Goal: Task Accomplishment & Management: Manage account settings

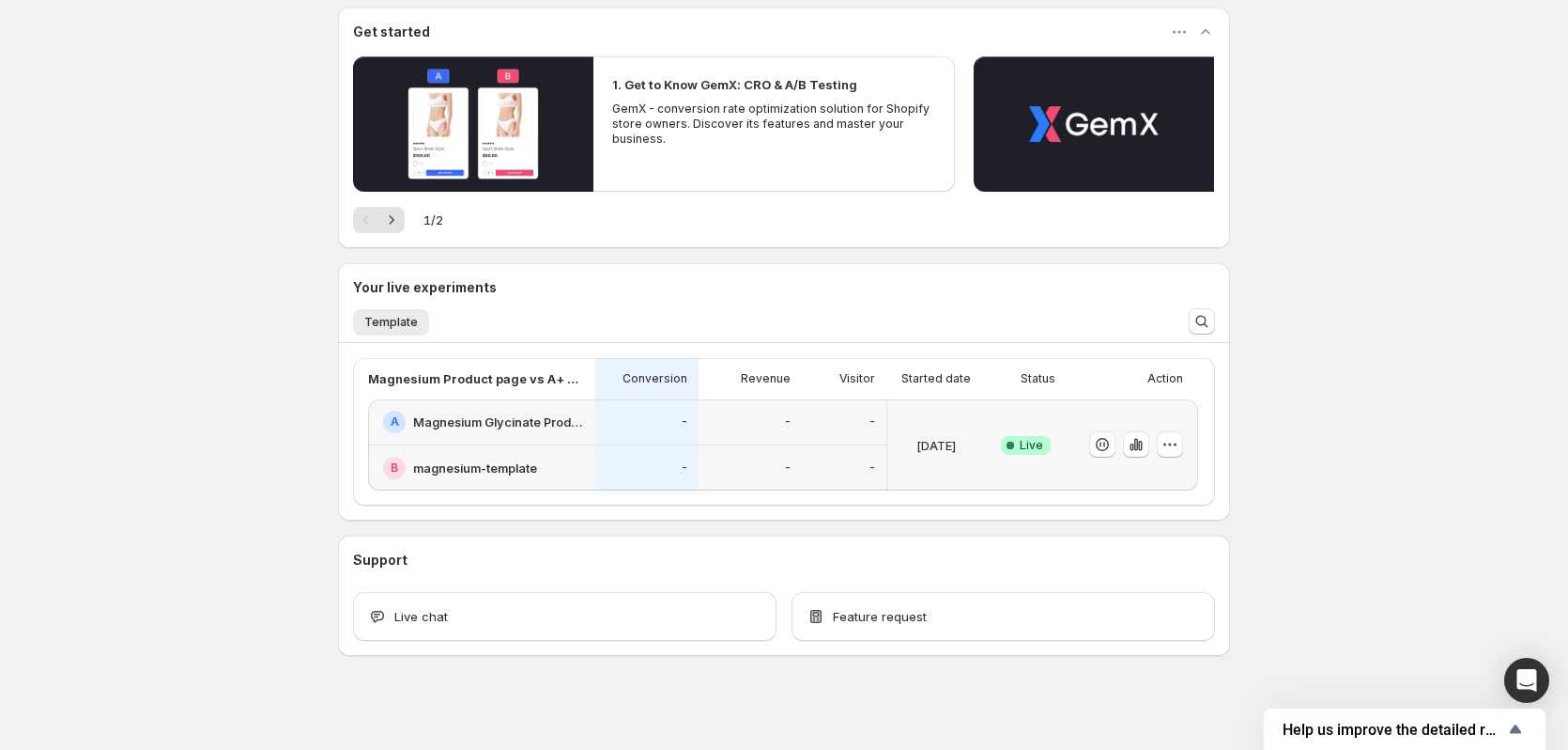
scroll to position [172, 0]
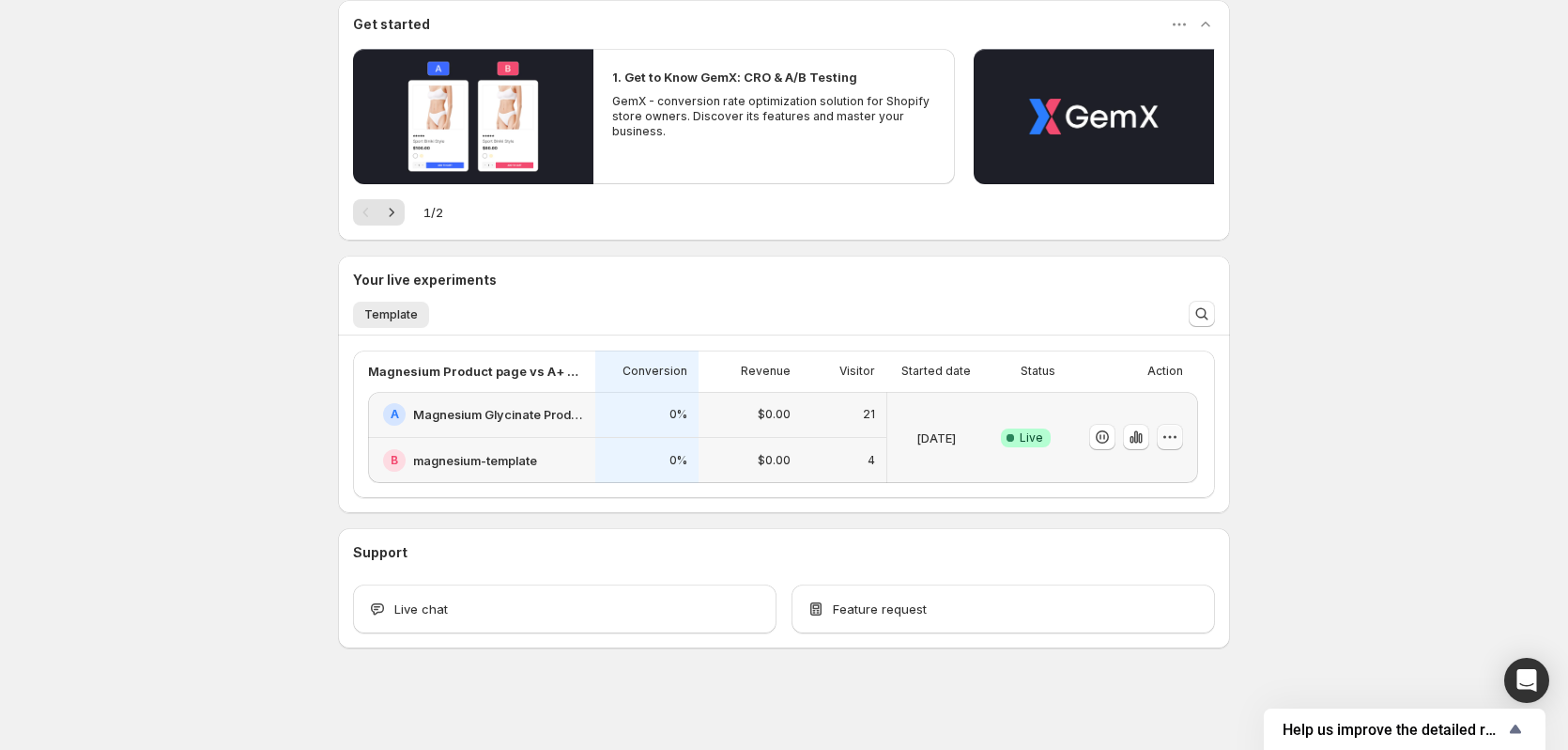
click at [1166, 436] on icon "button" at bounding box center [1170, 436] width 19 height 19
click at [1115, 476] on span "Edit" at bounding box center [1104, 476] width 21 height 15
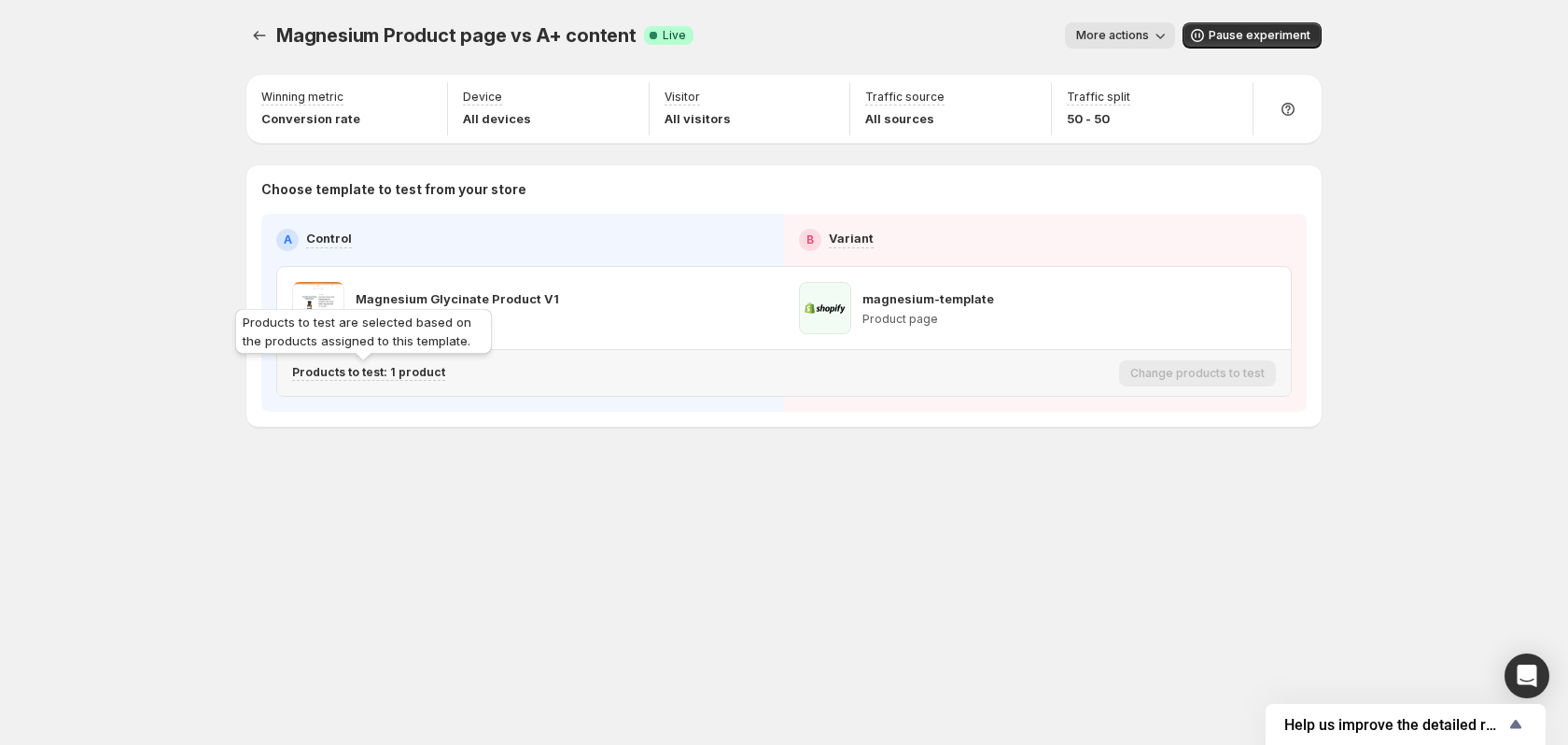
click at [399, 375] on p "Products to test: 1 product" at bounding box center [369, 372] width 153 height 15
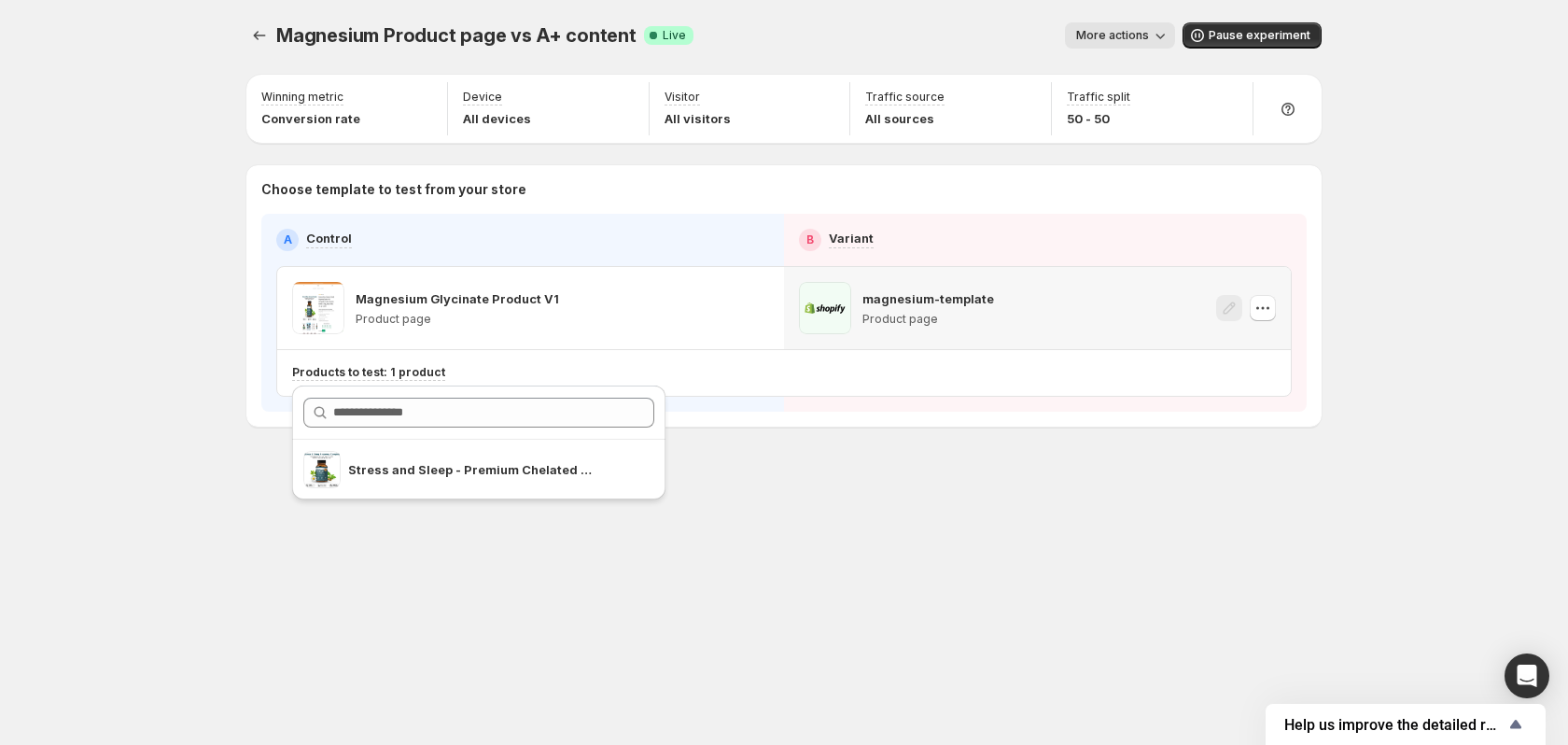
click at [838, 305] on span at bounding box center [825, 308] width 52 height 52
click at [1144, 25] on button "More actions" at bounding box center [1120, 36] width 110 height 27
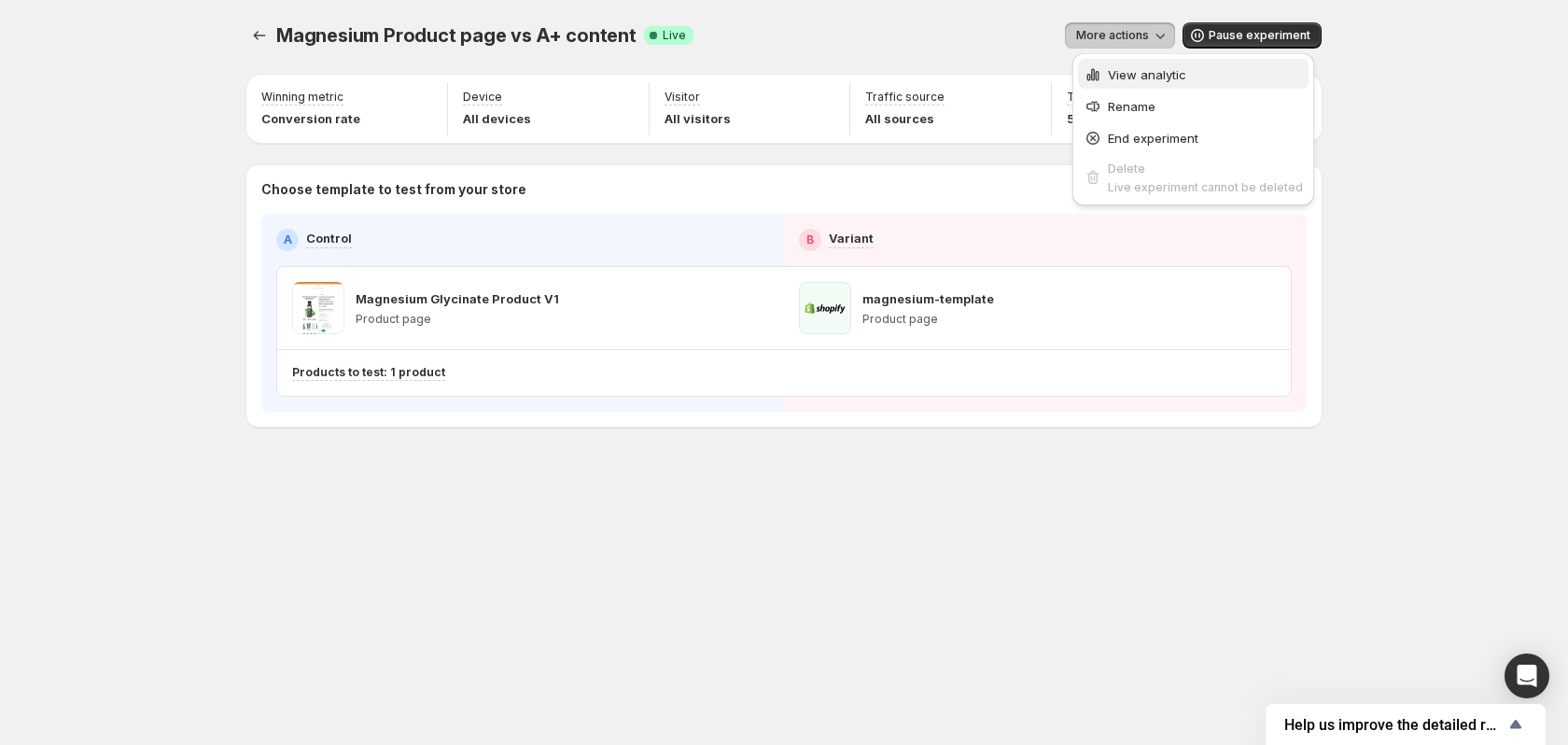
click at [1135, 60] on button "View analytic" at bounding box center [1192, 74] width 230 height 30
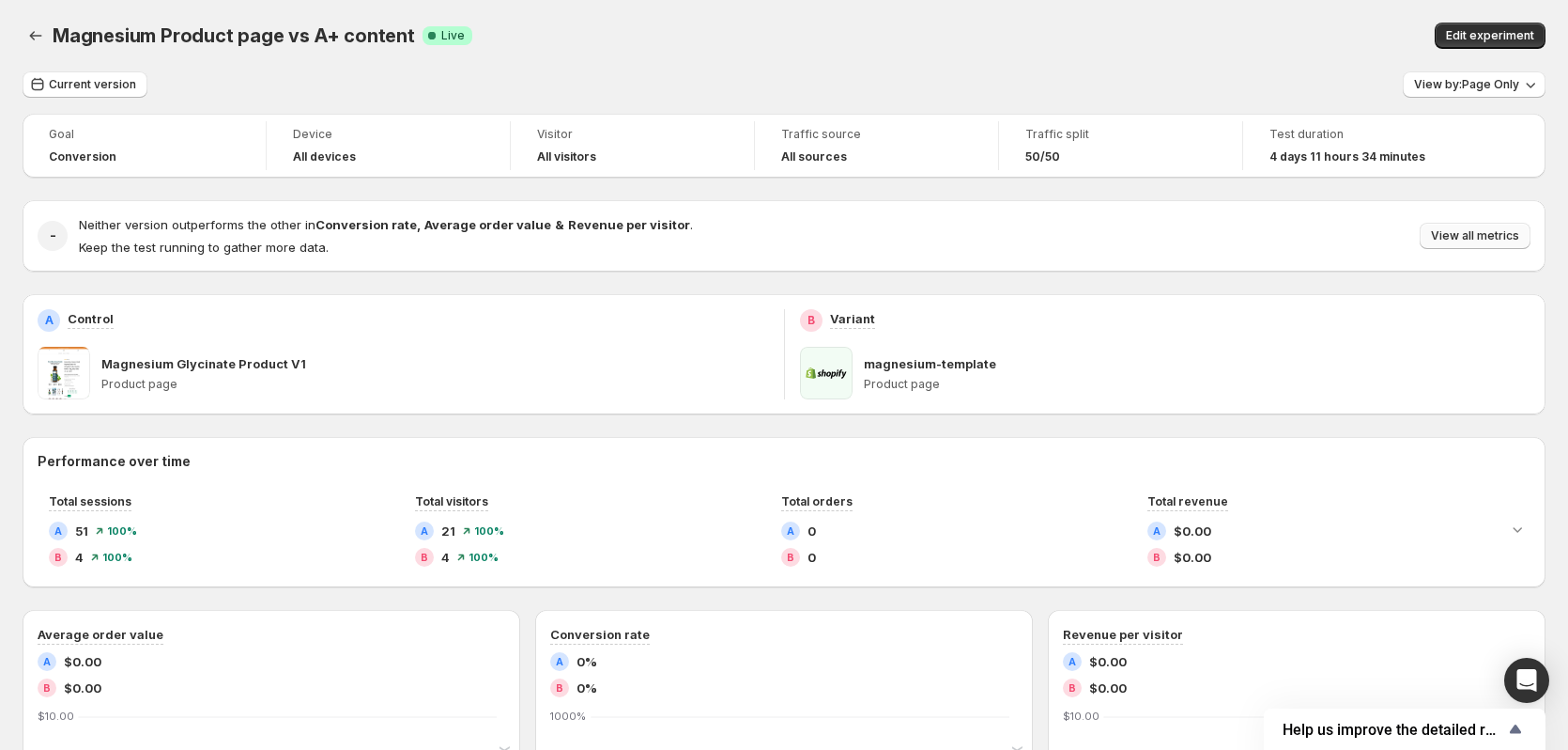
click at [1491, 230] on span "View all metrics" at bounding box center [1475, 236] width 89 height 15
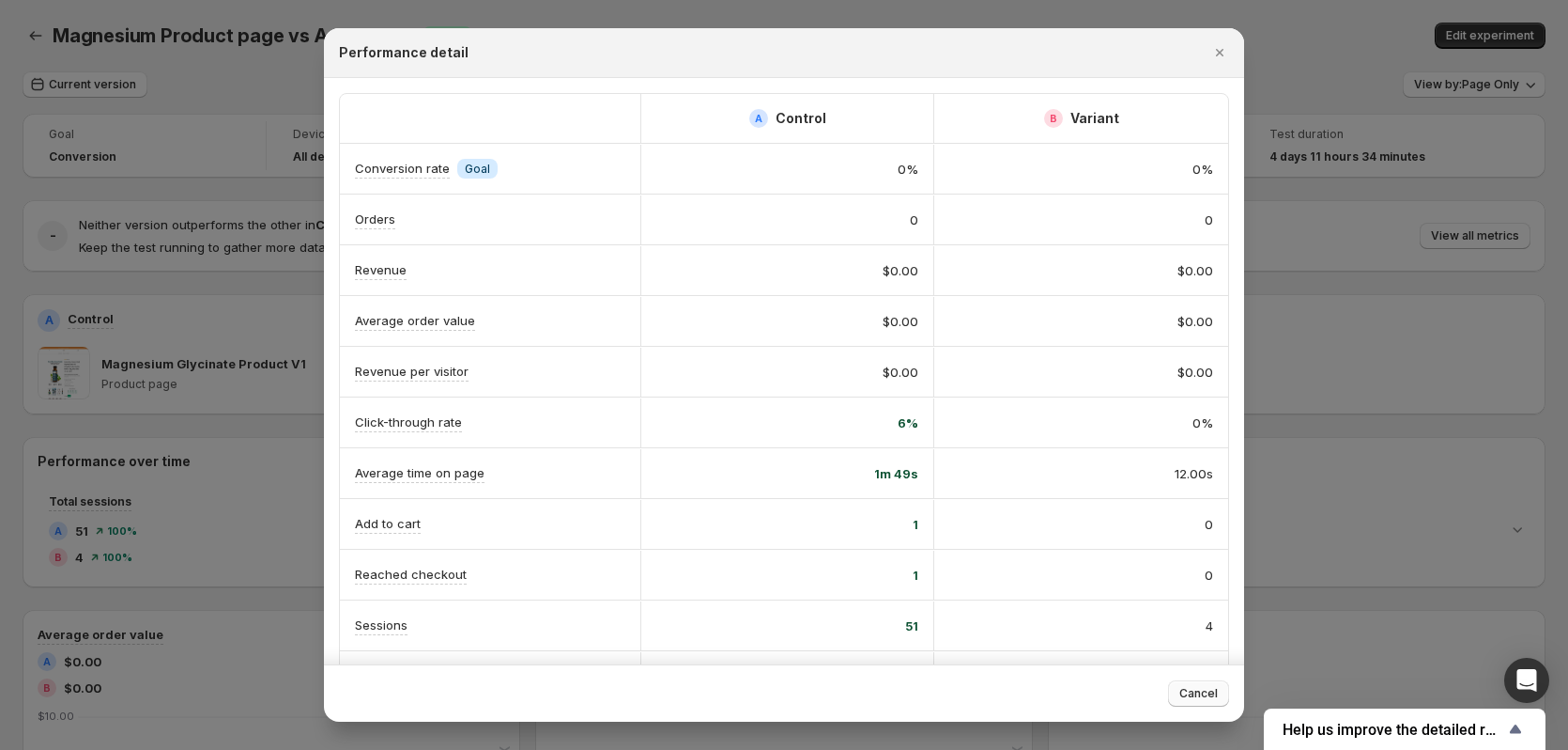
click at [1203, 686] on button "Cancel" at bounding box center [1198, 694] width 61 height 27
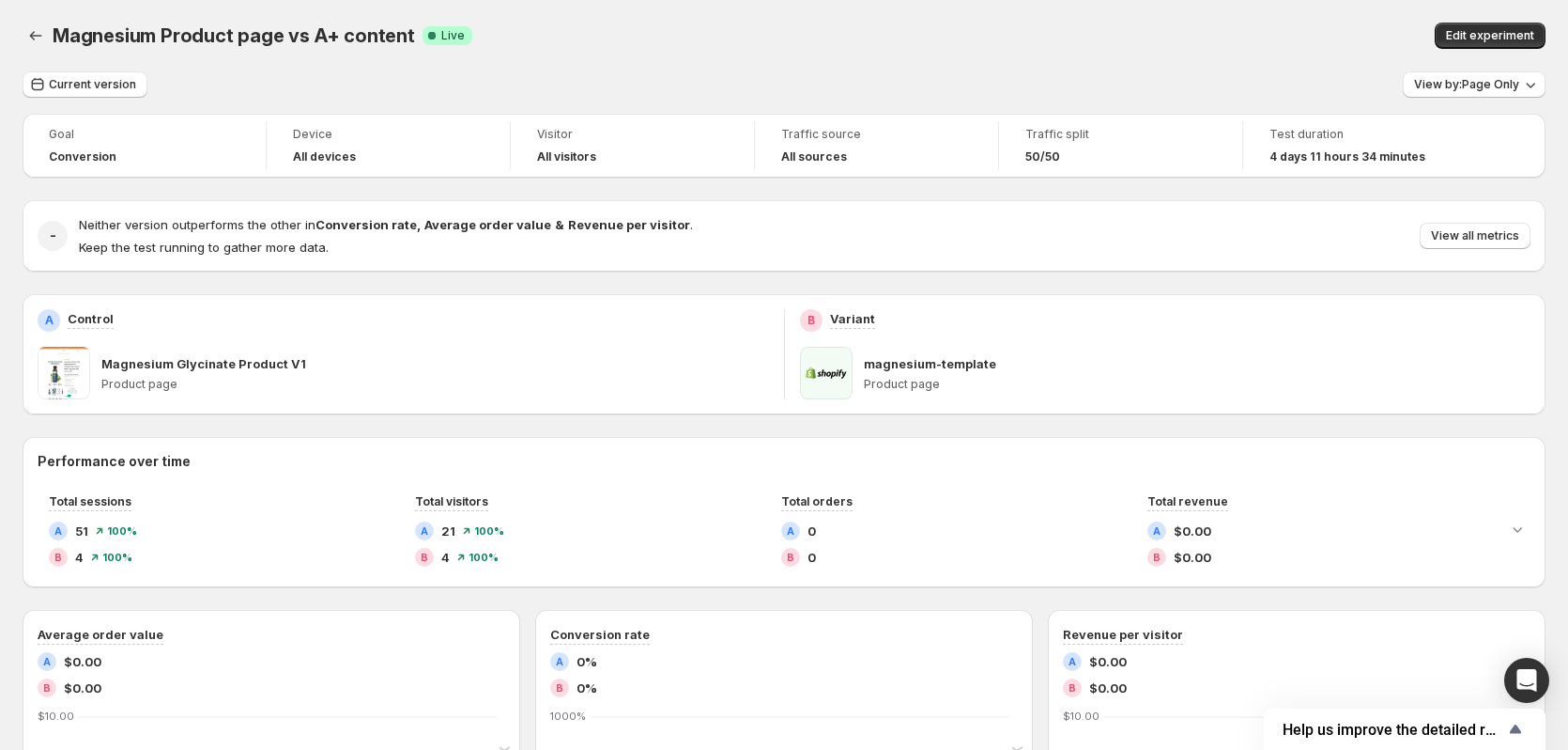
click at [78, 375] on span at bounding box center [63, 373] width 52 height 52
click at [146, 361] on p "Magnesium Glycinate Product V1" at bounding box center [203, 364] width 205 height 19
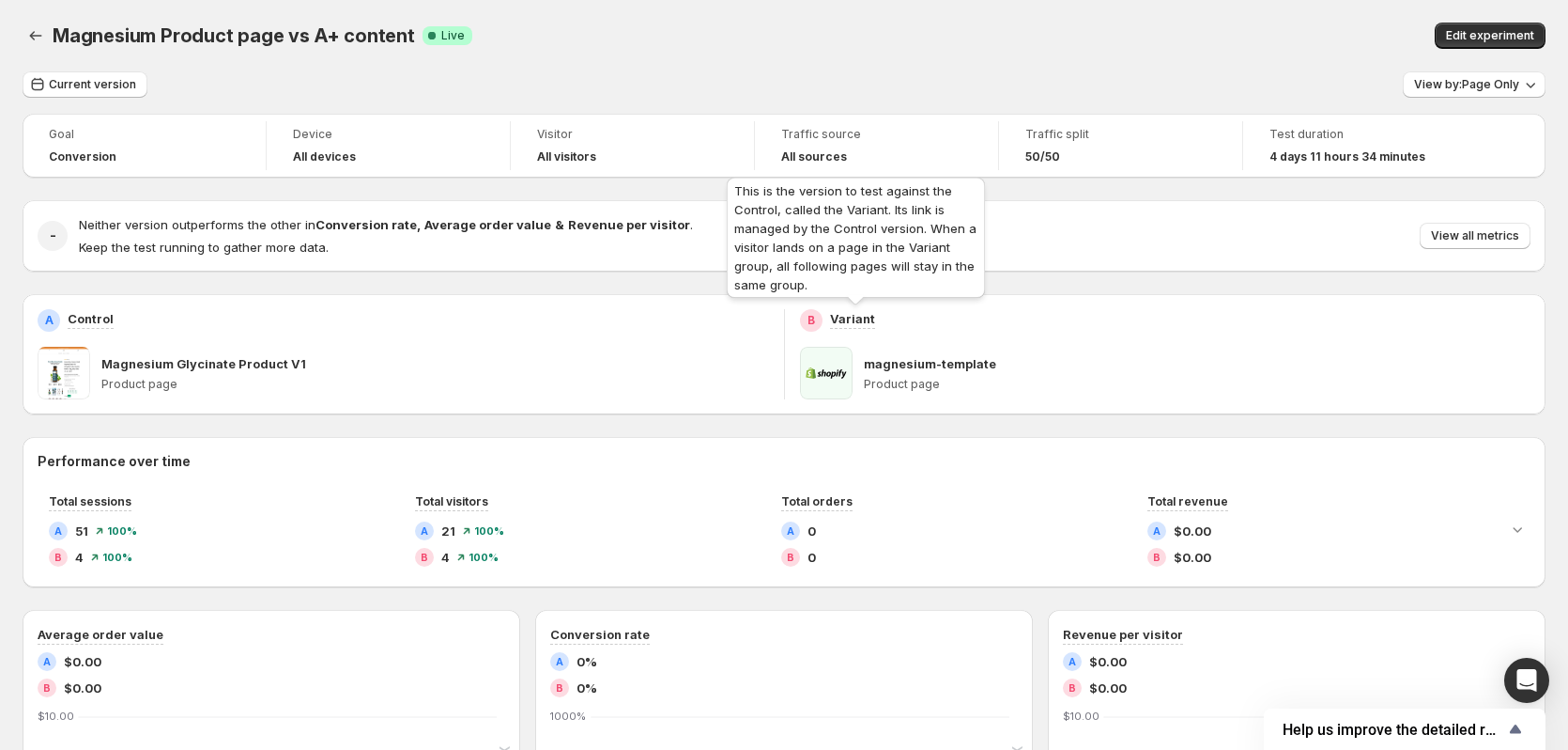
click at [836, 316] on p "Variant" at bounding box center [852, 318] width 45 height 19
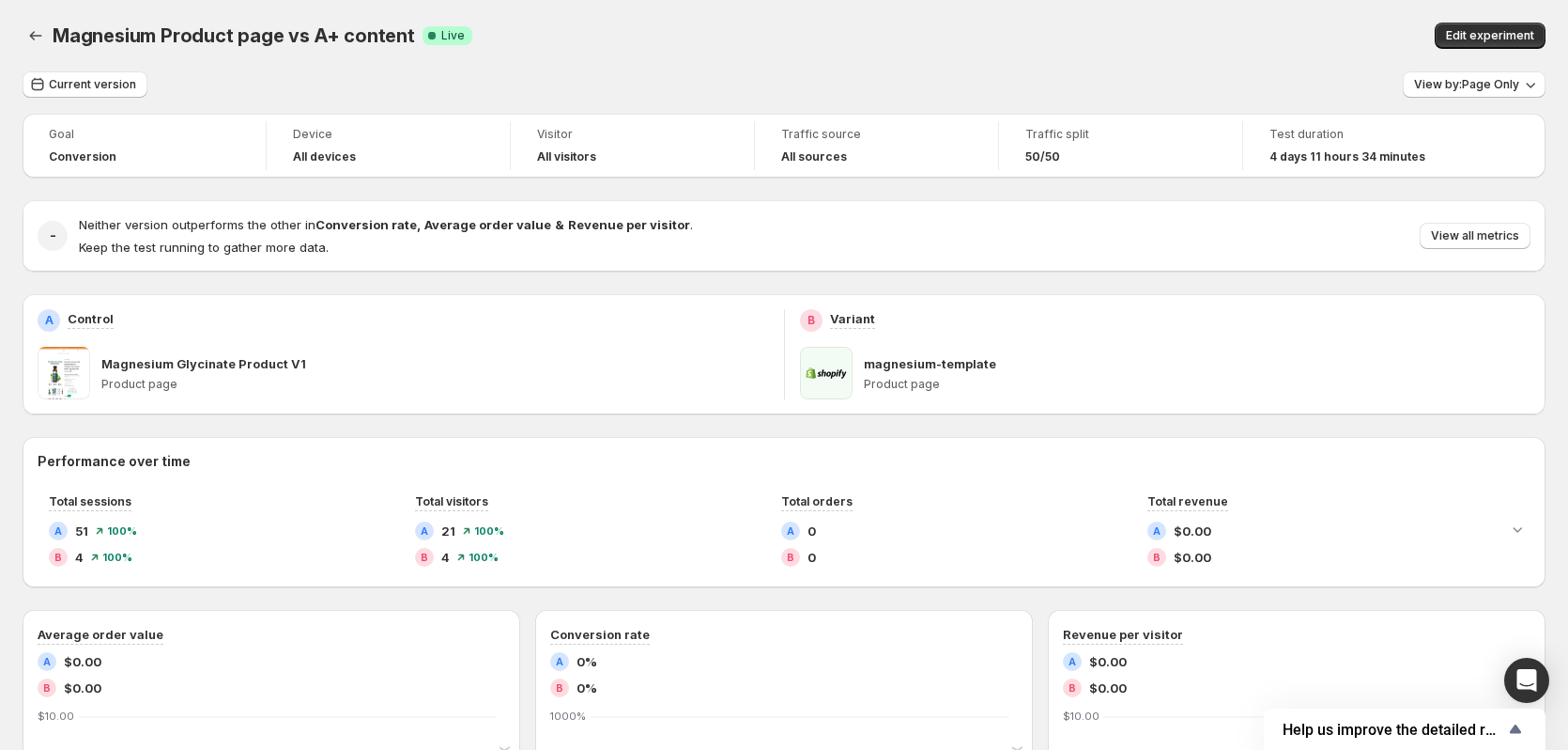
click at [863, 362] on div "magnesium-template Product page" at bounding box center [1166, 373] width 732 height 52
click at [923, 368] on p "magnesium-template" at bounding box center [930, 364] width 132 height 19
drag, startPoint x: 794, startPoint y: 374, endPoint x: 810, endPoint y: 367, distance: 17.5
click at [794, 374] on div "B Variant magnesium-template Product page" at bounding box center [1165, 355] width 761 height 120
click at [1531, 81] on icon "button" at bounding box center [1531, 85] width 19 height 19
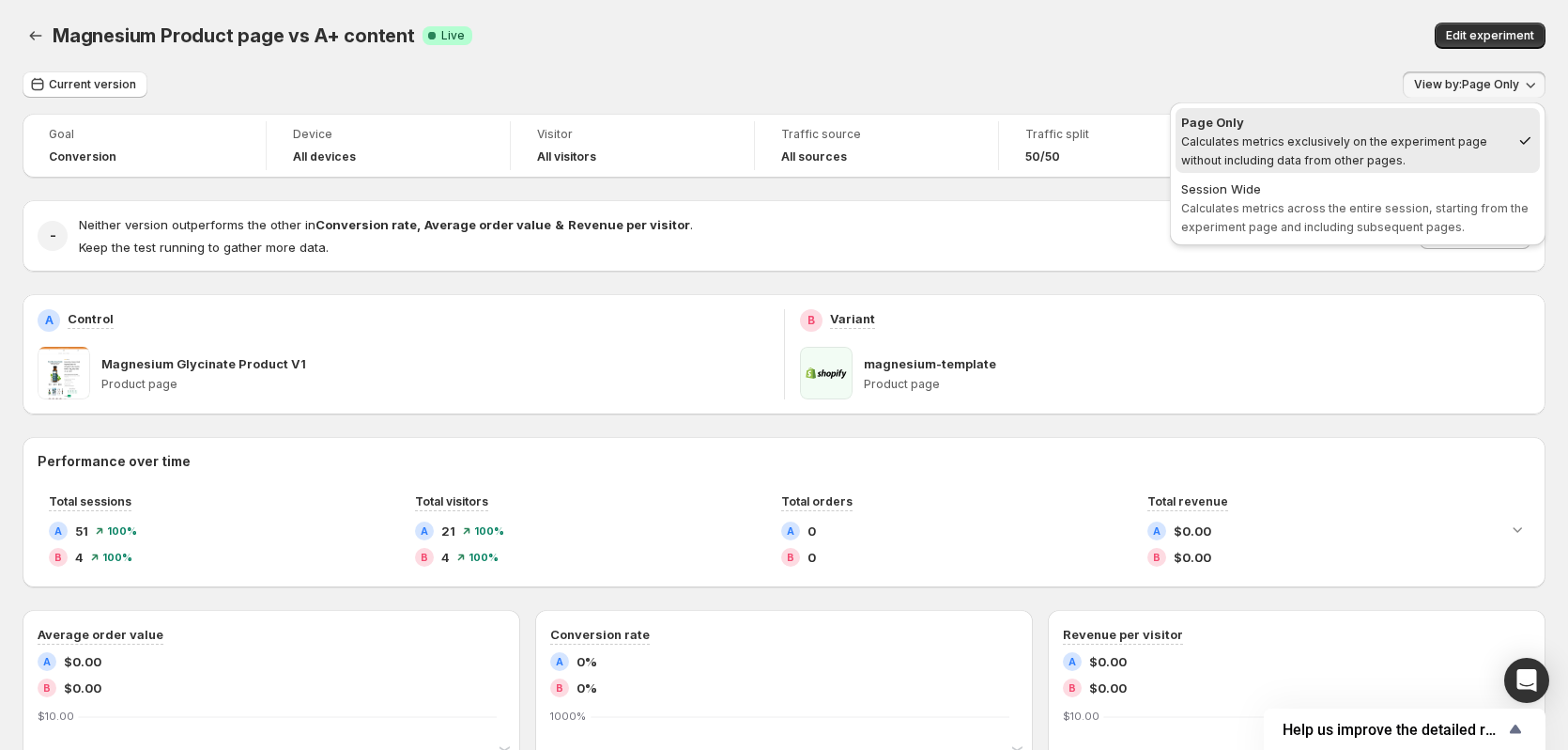
click at [655, 110] on div "Current version View by: Page Only Goal Conversion Device All devices Visitor A…" at bounding box center [784, 701] width 1523 height 1261
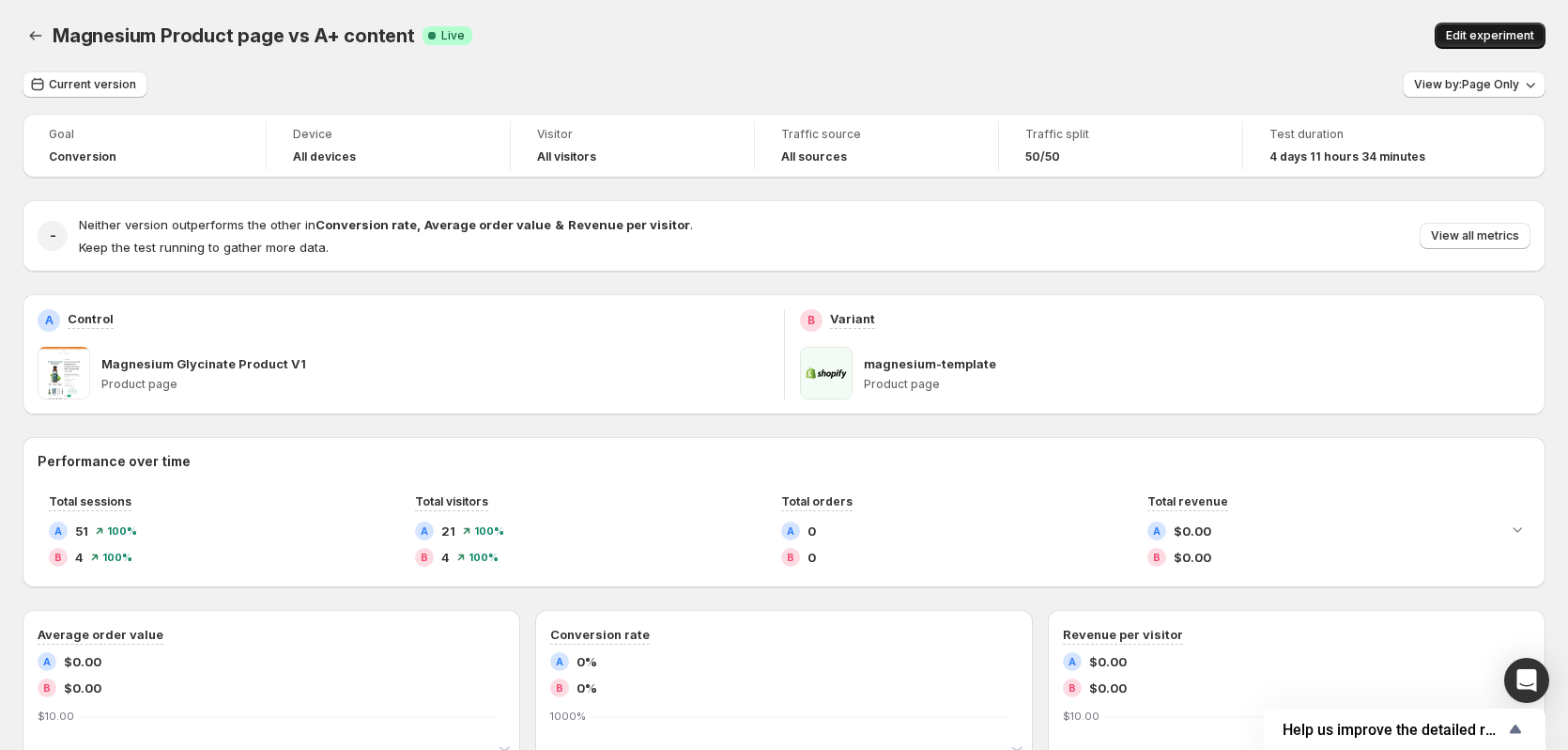
click at [1489, 36] on span "Edit experiment" at bounding box center [1490, 36] width 89 height 15
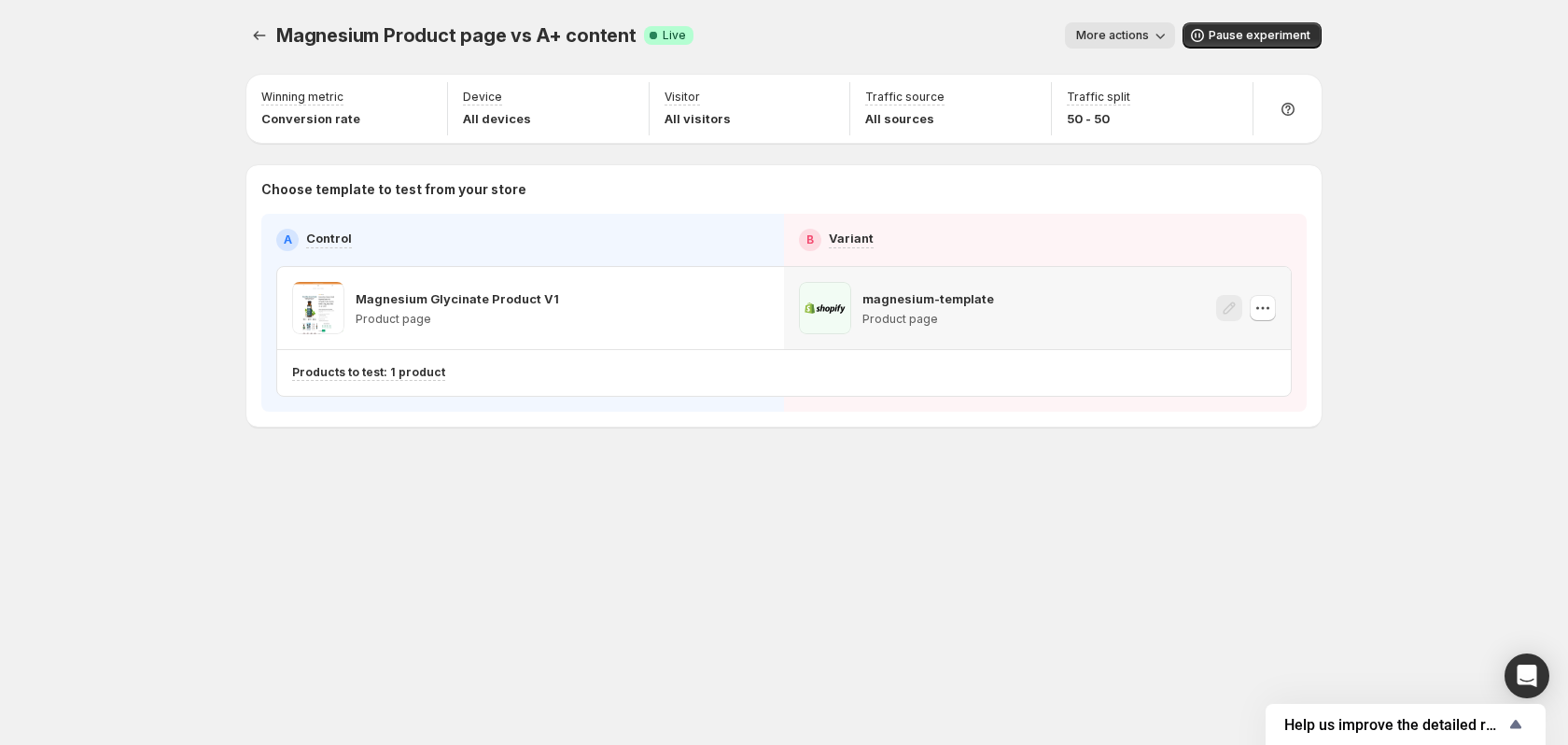
click at [922, 303] on p "magnesium-template" at bounding box center [928, 299] width 132 height 19
click at [1136, 48] on div "Magnesium Product page vs A+ content. This page is ready Magnesium Product page…" at bounding box center [784, 35] width 1076 height 71
click at [1136, 35] on span "More actions" at bounding box center [1113, 36] width 73 height 15
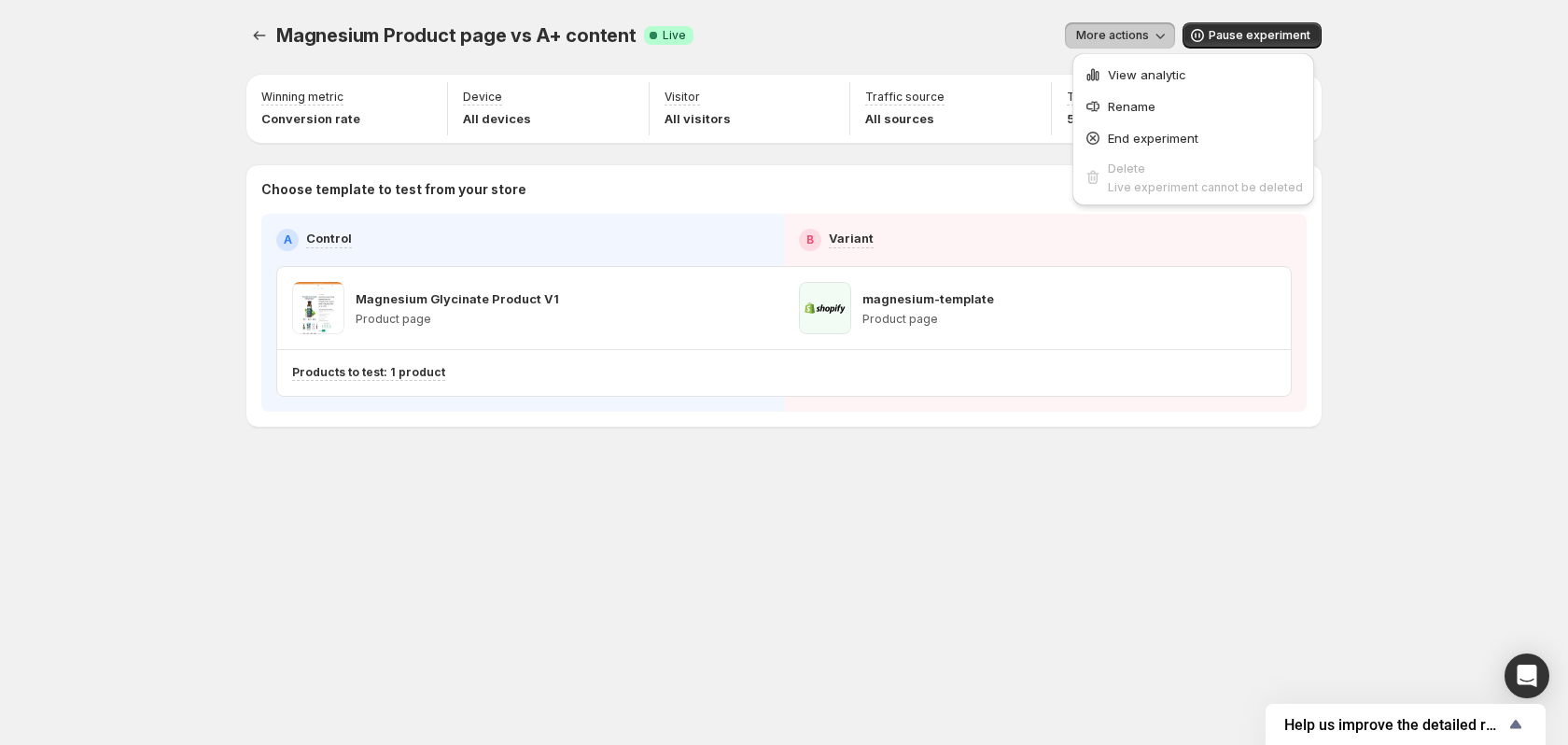
click at [1493, 109] on div "Magnesium Product page vs A+ content. This page is ready Magnesium Product page…" at bounding box center [784, 372] width 1568 height 745
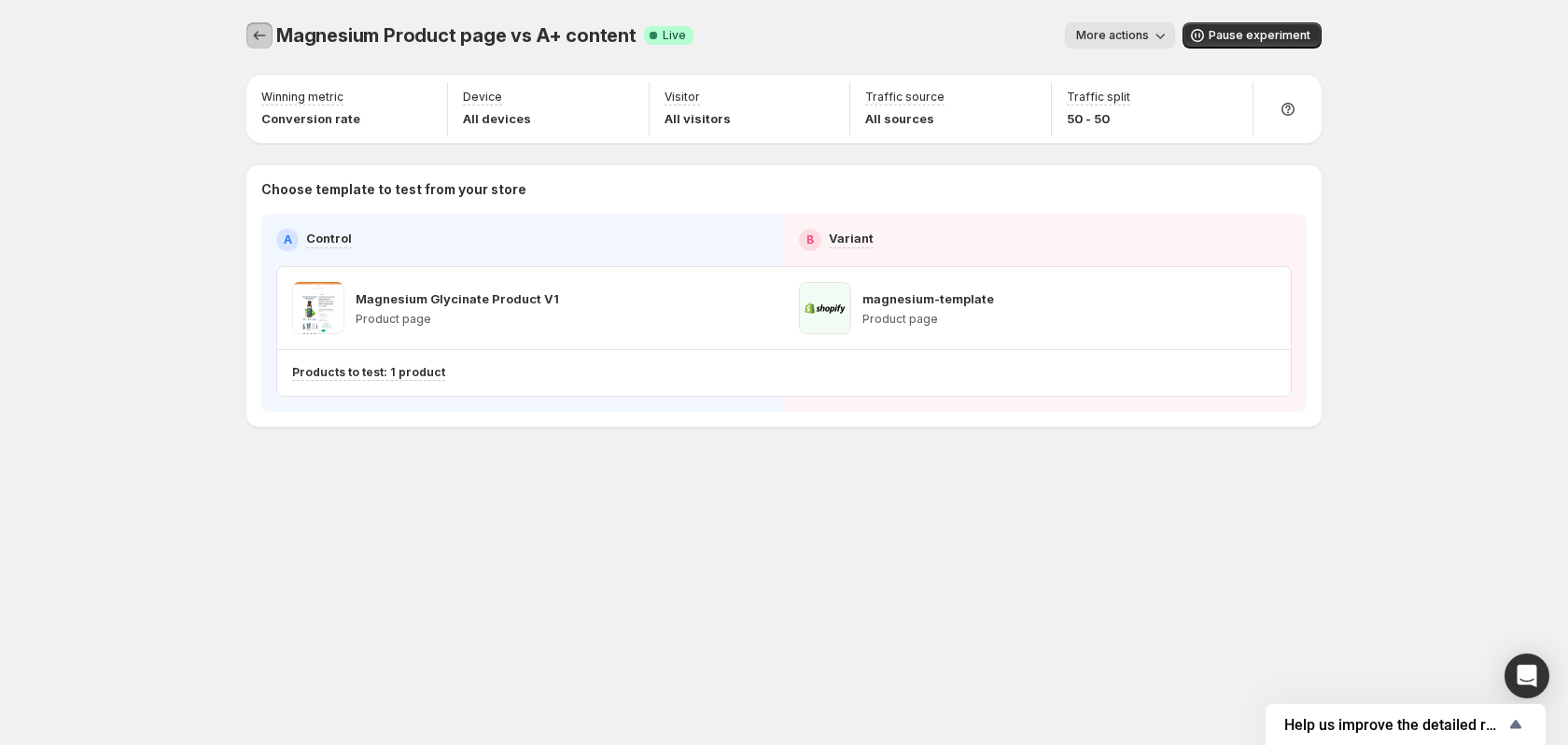
click at [263, 32] on icon "Experiments" at bounding box center [259, 36] width 19 height 19
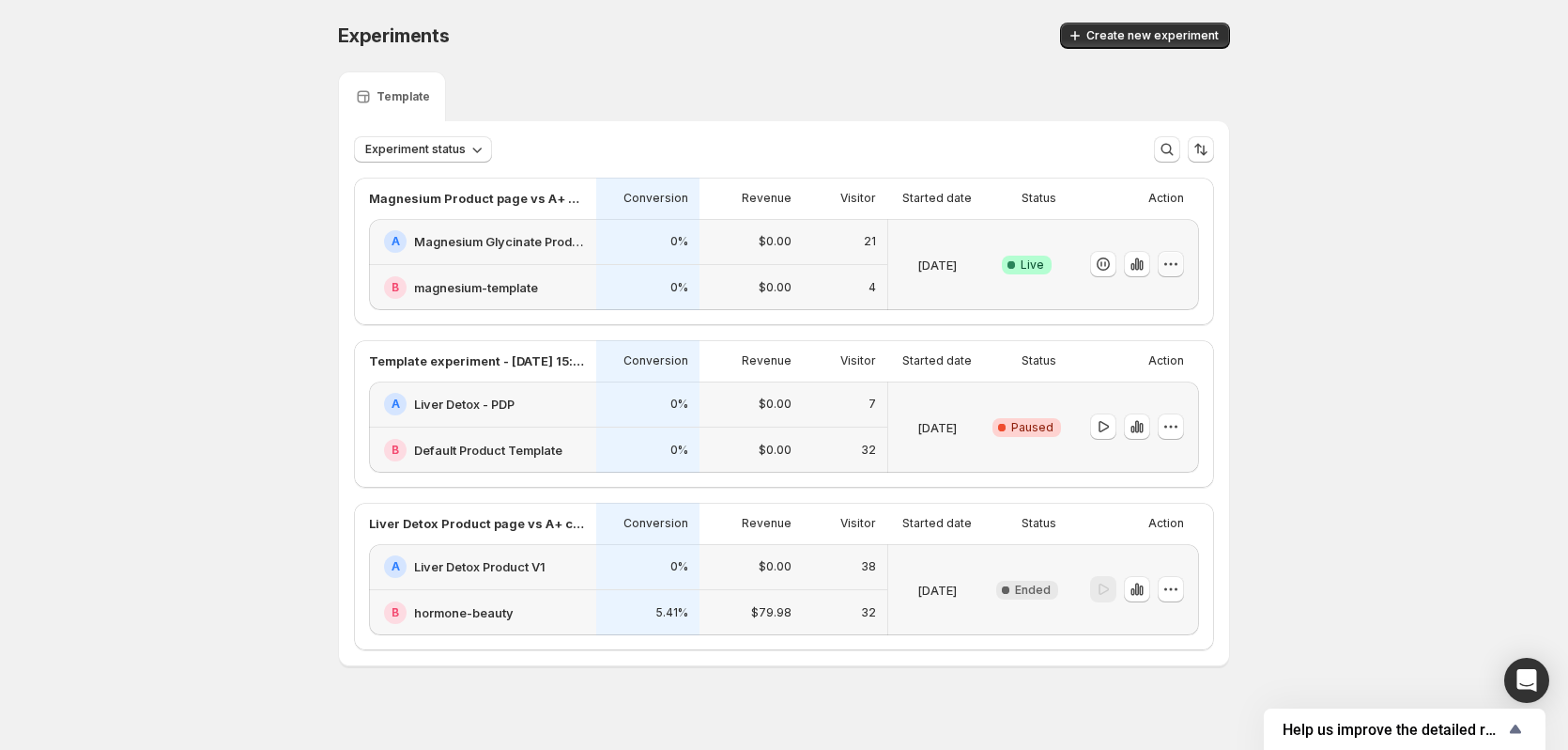
click at [1176, 262] on icon "button" at bounding box center [1171, 264] width 19 height 19
click at [518, 244] on h2 "Magnesium Glycinate Product V1" at bounding box center [499, 241] width 171 height 19
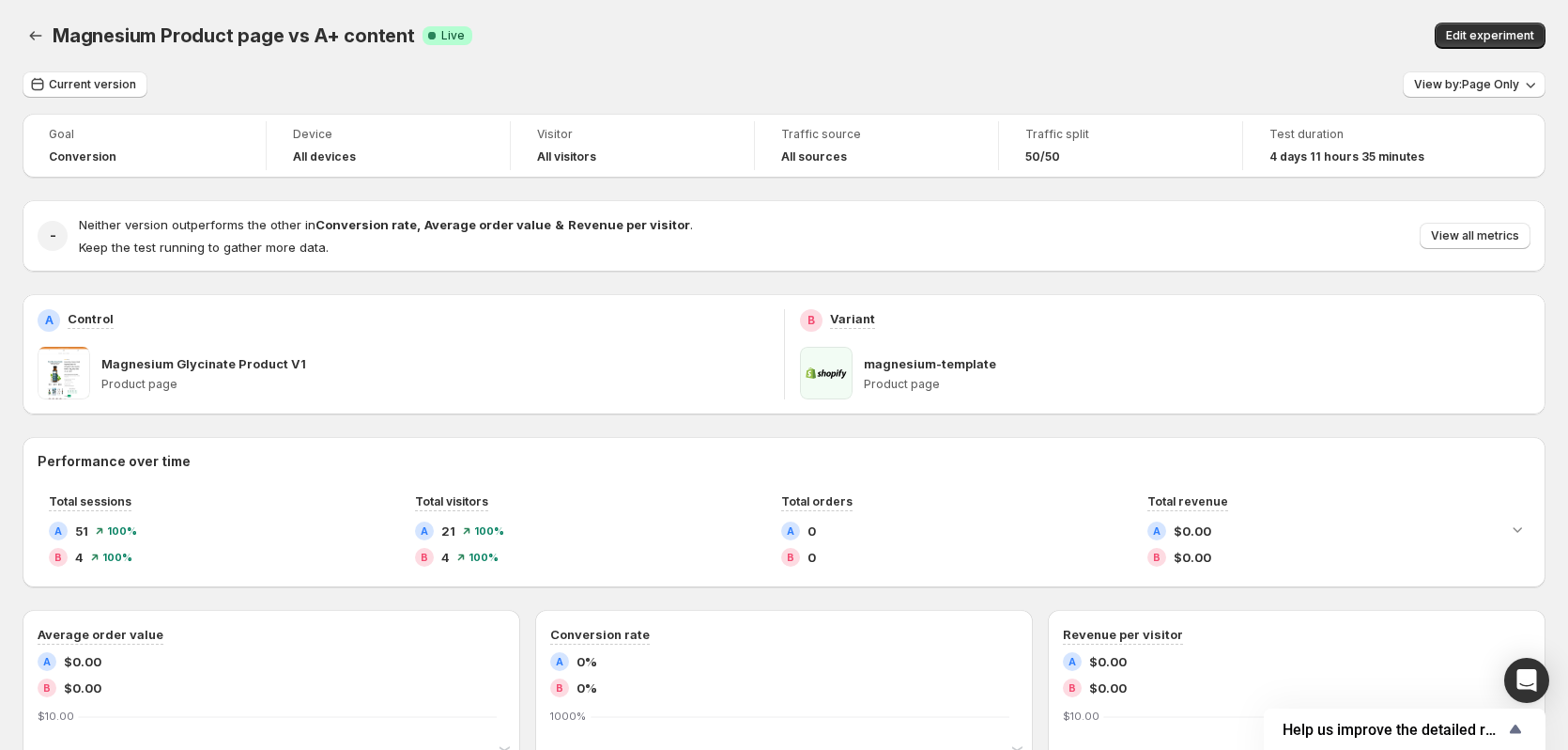
click at [960, 364] on p "magnesium-template" at bounding box center [930, 364] width 132 height 19
click at [824, 362] on span at bounding box center [826, 373] width 52 height 52
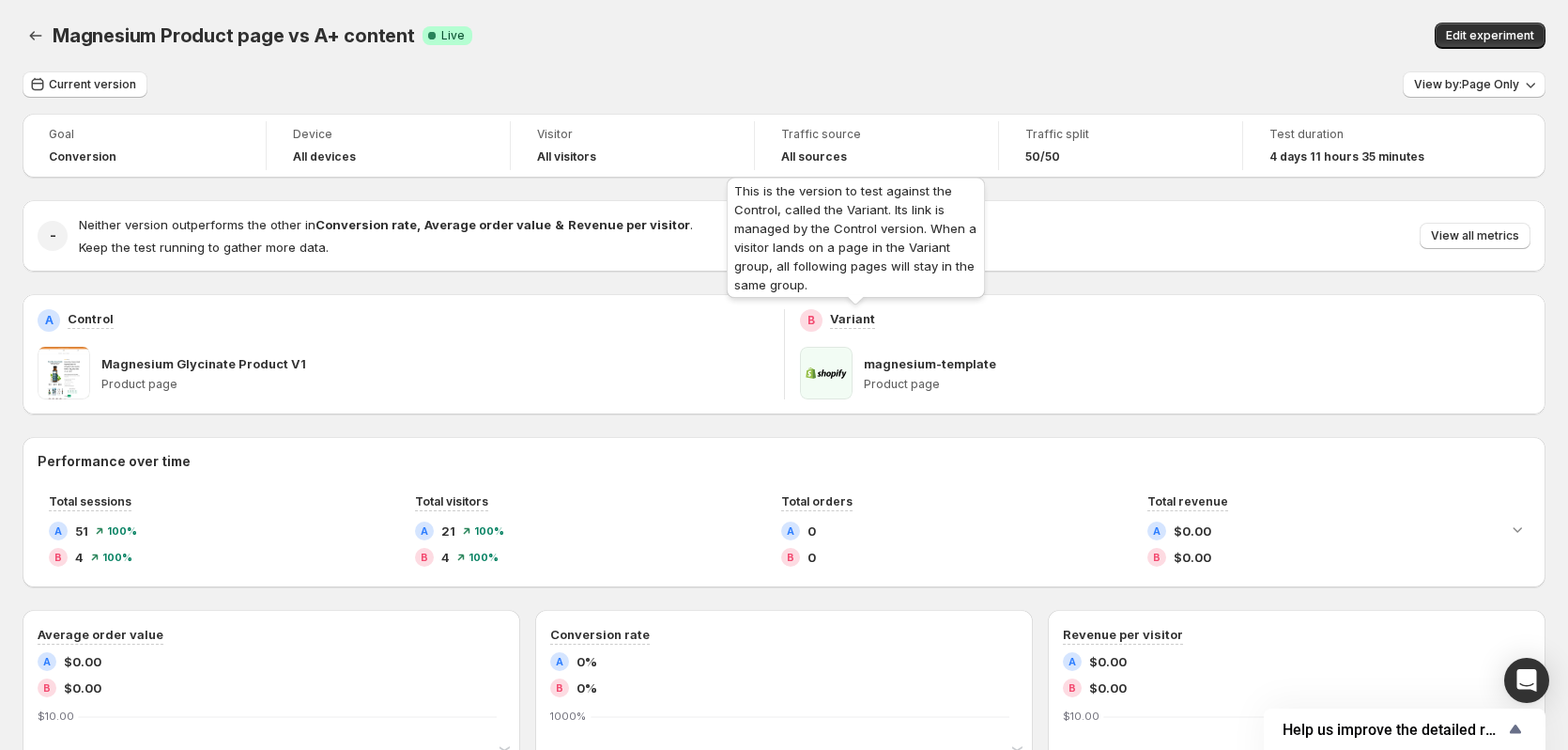
click at [839, 322] on p "Variant" at bounding box center [852, 318] width 45 height 19
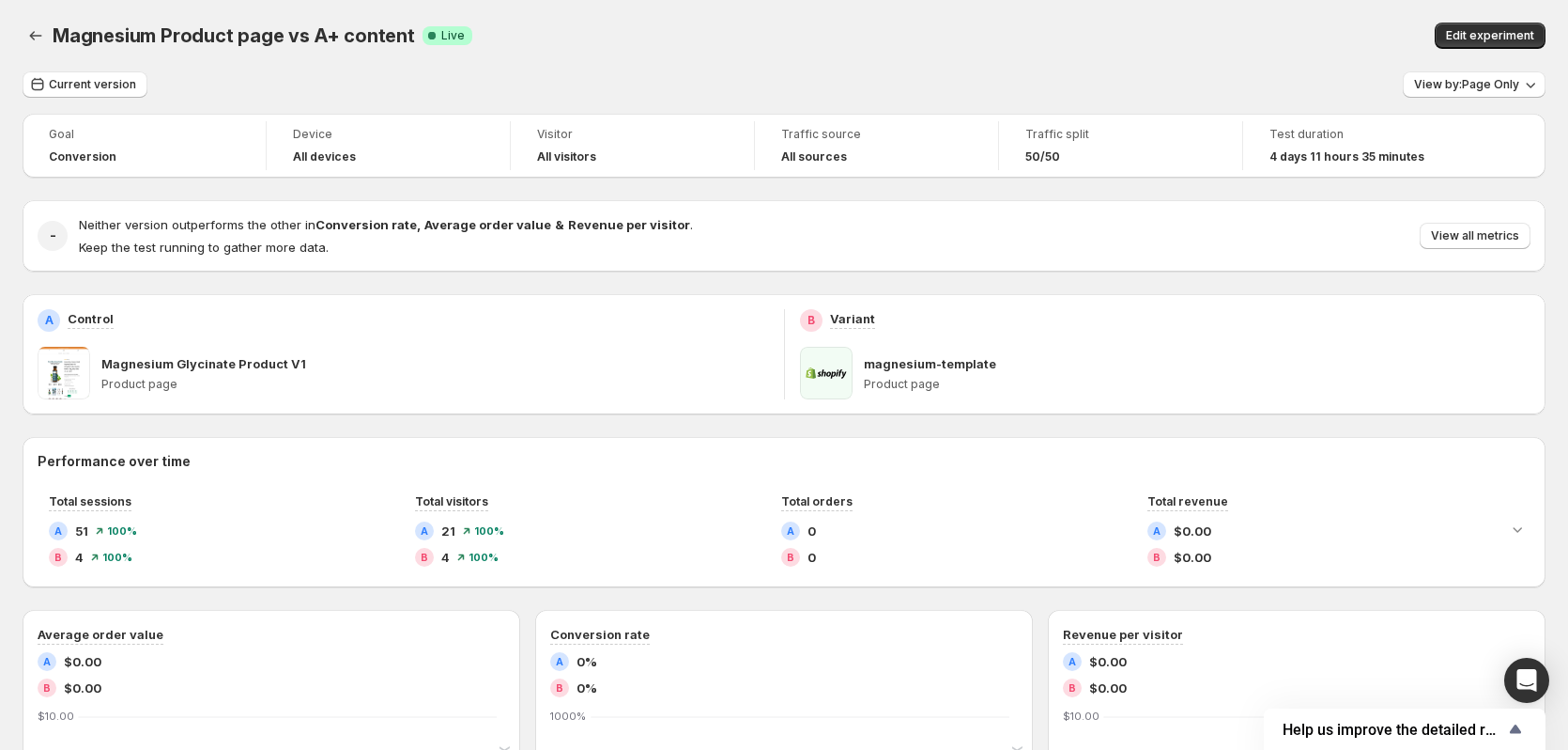
click at [164, 384] on p "Product page" at bounding box center [434, 384] width 668 height 15
click at [158, 364] on p "Magnesium Glycinate Product V1" at bounding box center [203, 364] width 205 height 19
click at [64, 368] on span at bounding box center [63, 373] width 52 height 52
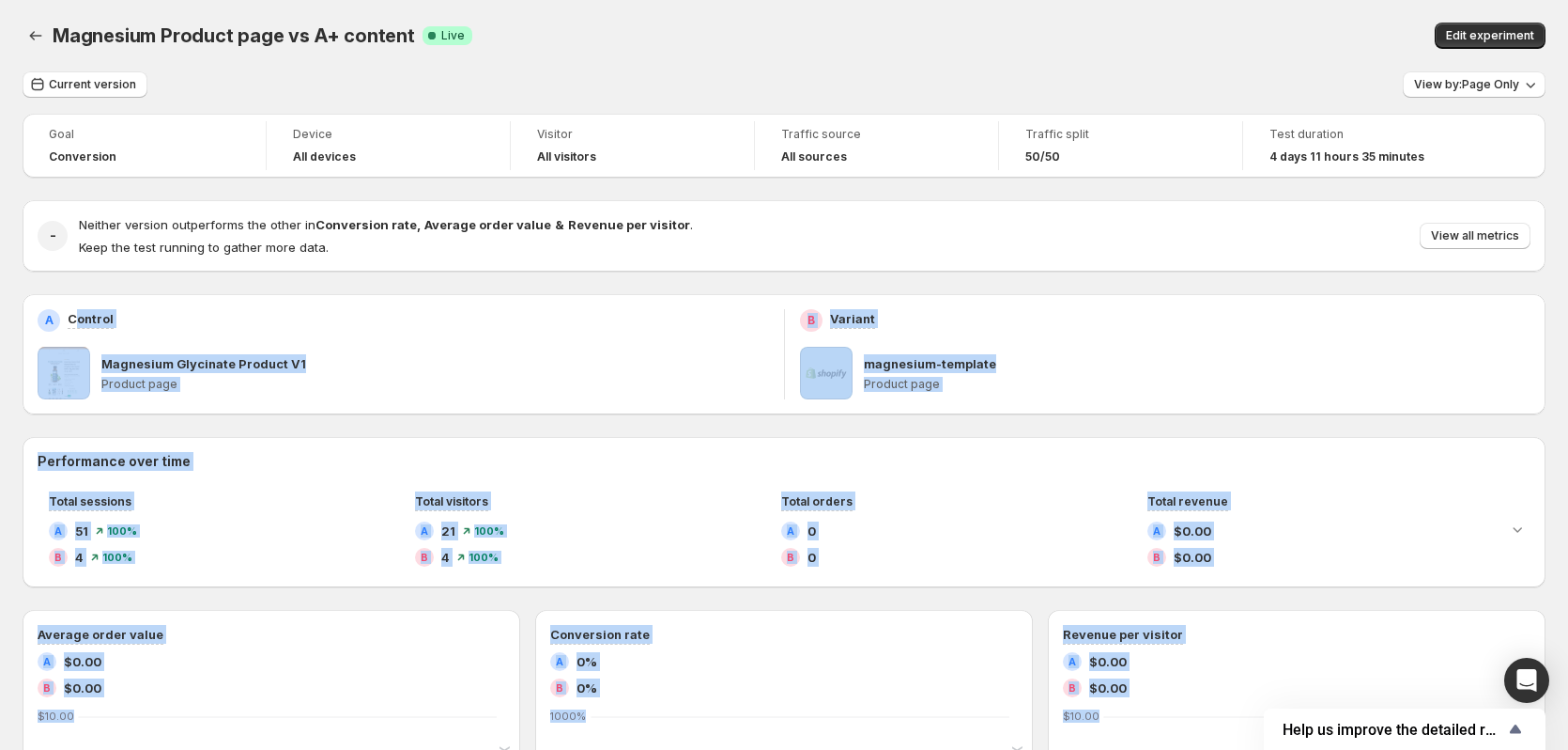
click at [89, 304] on div "Magnesium Product page vs A+ content. This page is ready Magnesium Product page…" at bounding box center [784, 717] width 1568 height 1433
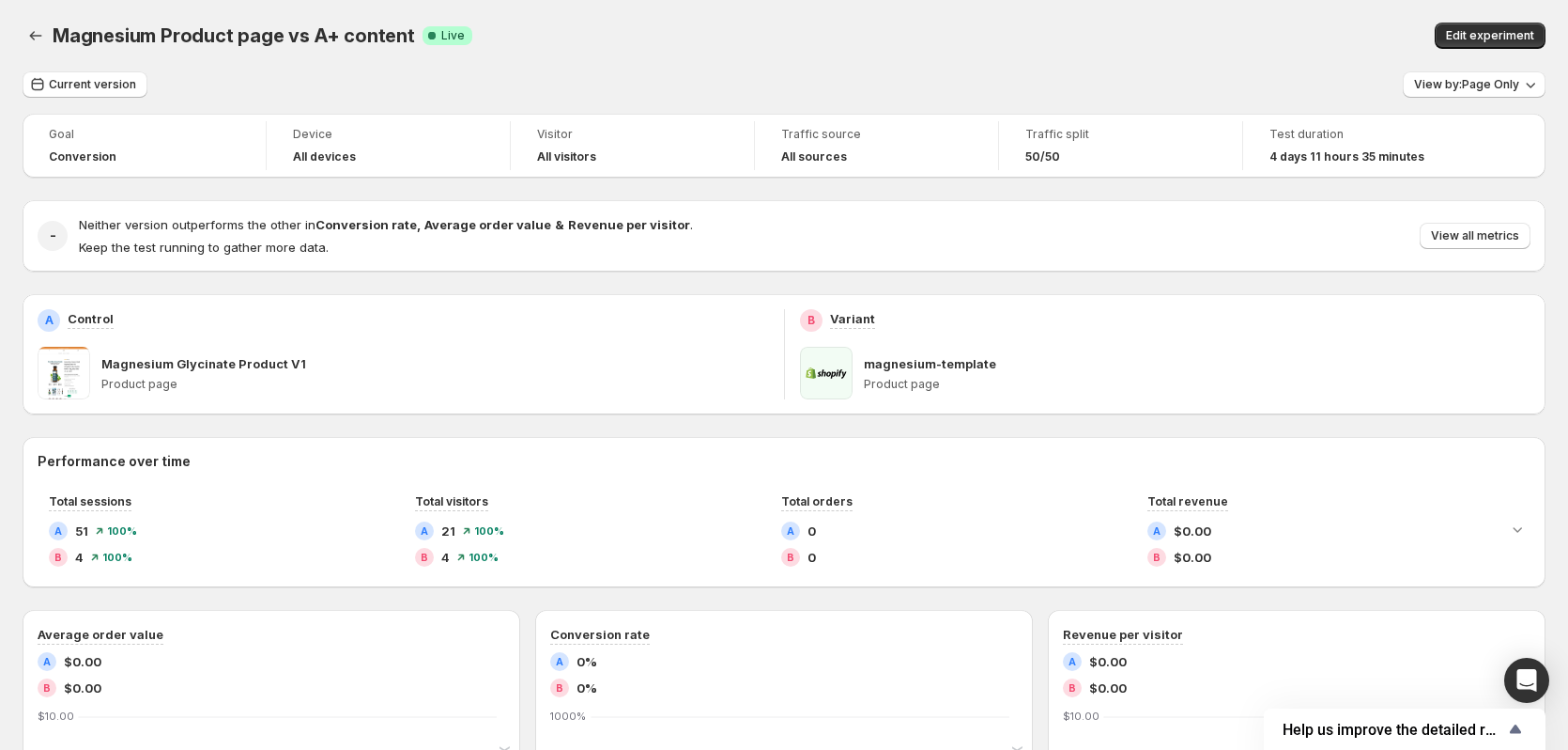
click at [758, 278] on div "Goal Conversion Device All devices Visitor All visitors Traffic source All sour…" at bounding box center [784, 722] width 1523 height 1218
click at [1491, 229] on button "View all metrics" at bounding box center [1475, 236] width 111 height 27
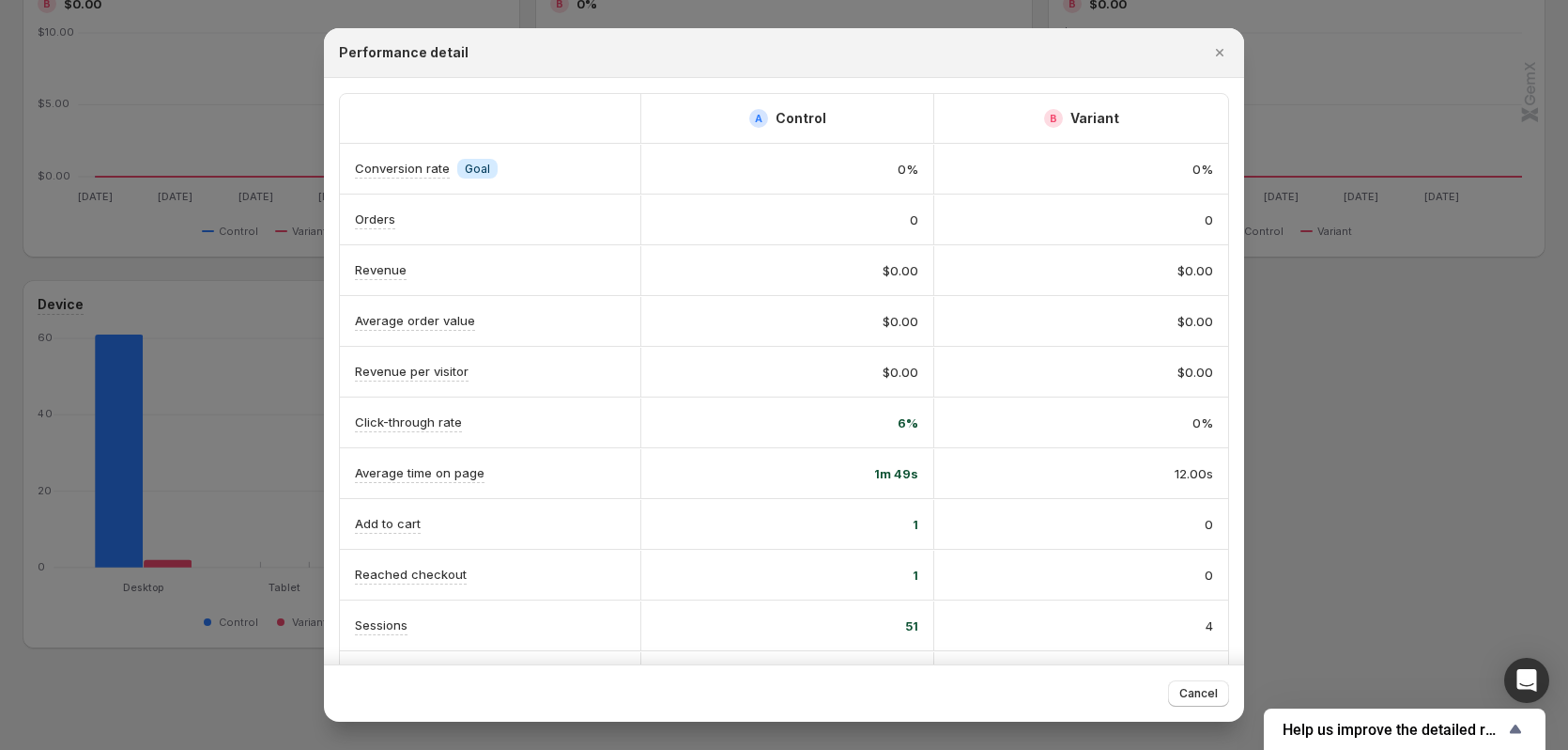
click at [787, 119] on h2 "Control" at bounding box center [800, 118] width 50 height 19
drag, startPoint x: 787, startPoint y: 119, endPoint x: 1114, endPoint y: 114, distance: 327.0
click at [1114, 114] on div "A Control B Variant" at bounding box center [784, 118] width 888 height 49
click at [1115, 114] on h2 "Variant" at bounding box center [1095, 118] width 49 height 19
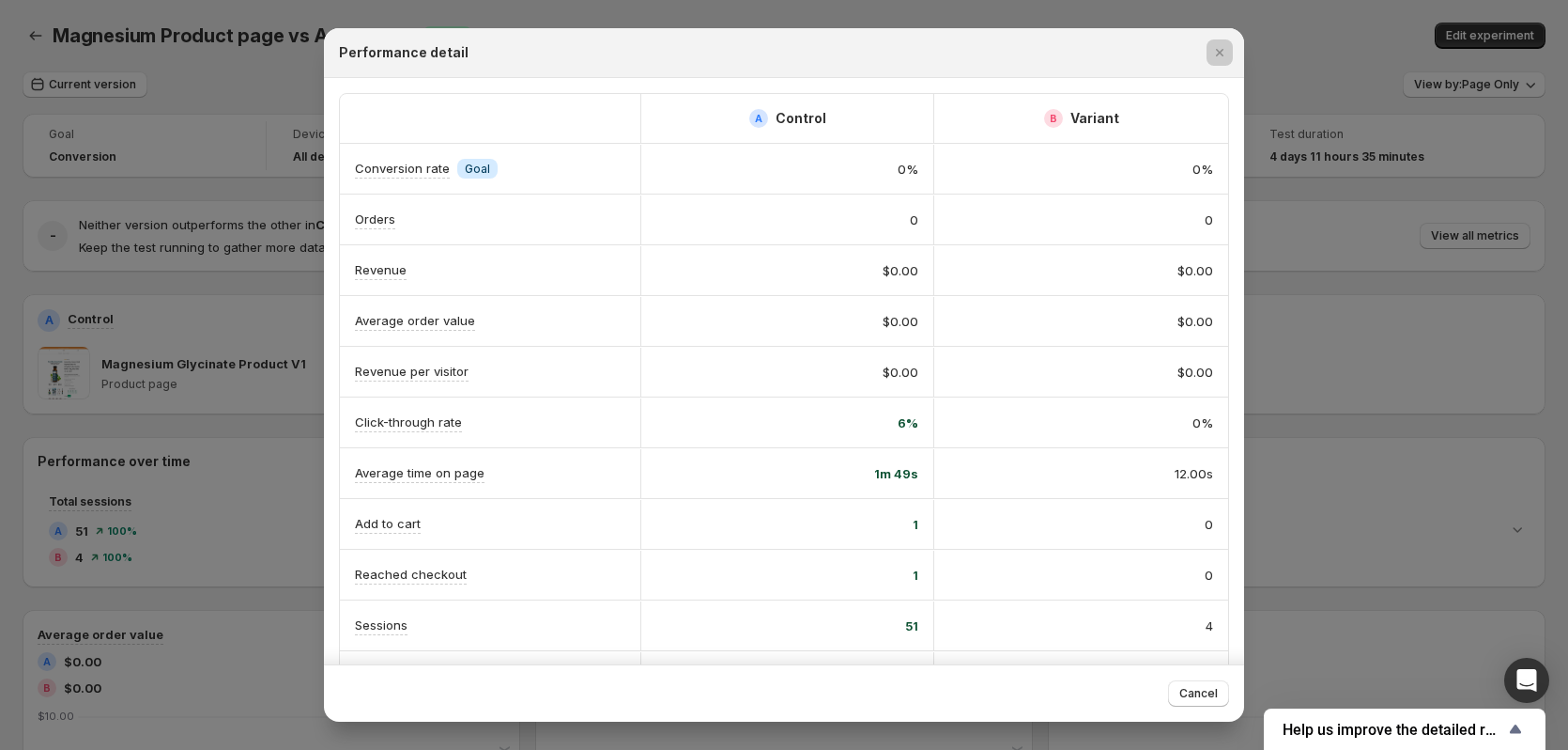
click at [1398, 212] on div at bounding box center [784, 375] width 1568 height 750
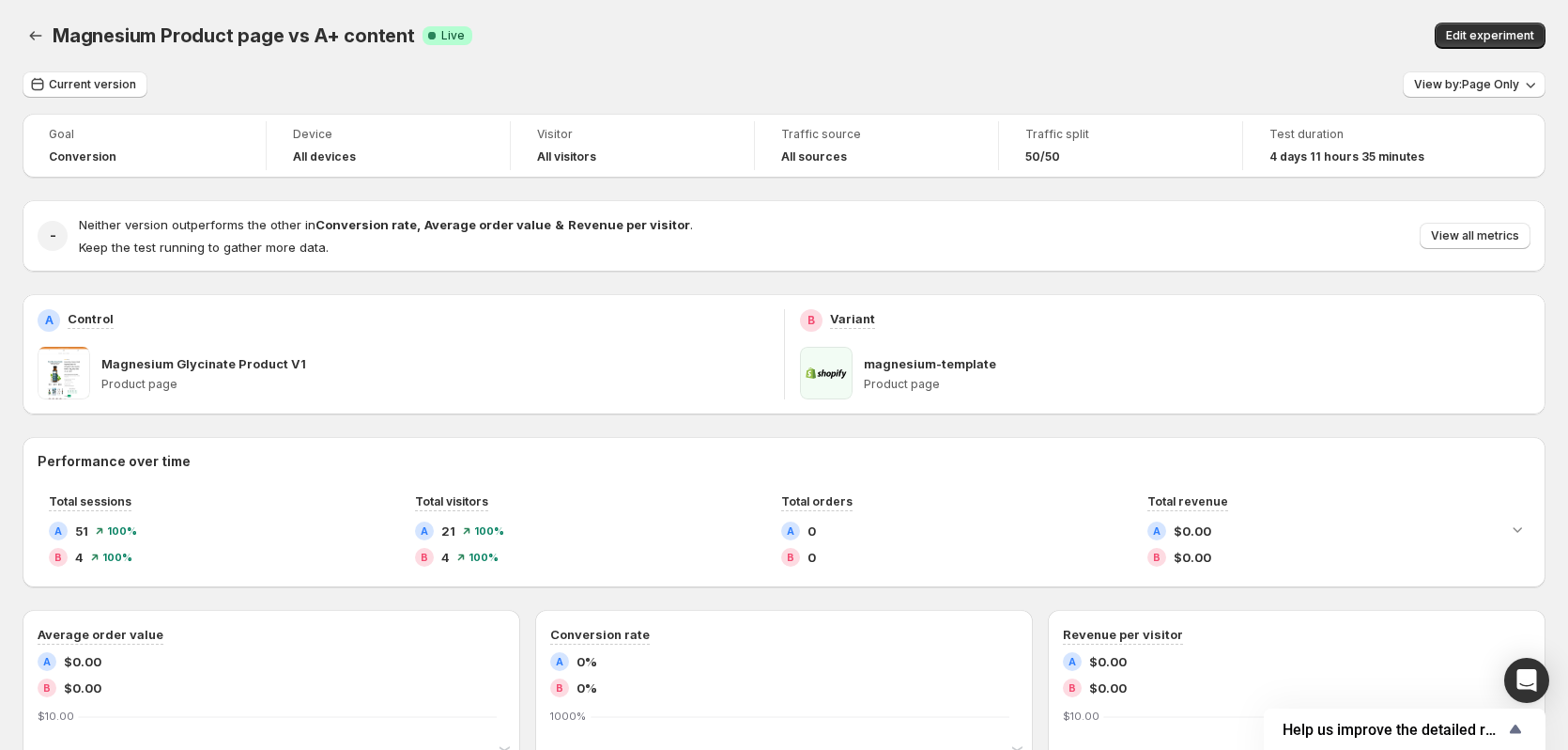
click at [853, 378] on span at bounding box center [826, 373] width 52 height 52
click at [904, 370] on p "magnesium-template" at bounding box center [930, 364] width 132 height 19
click at [1478, 241] on span "View all metrics" at bounding box center [1475, 236] width 89 height 15
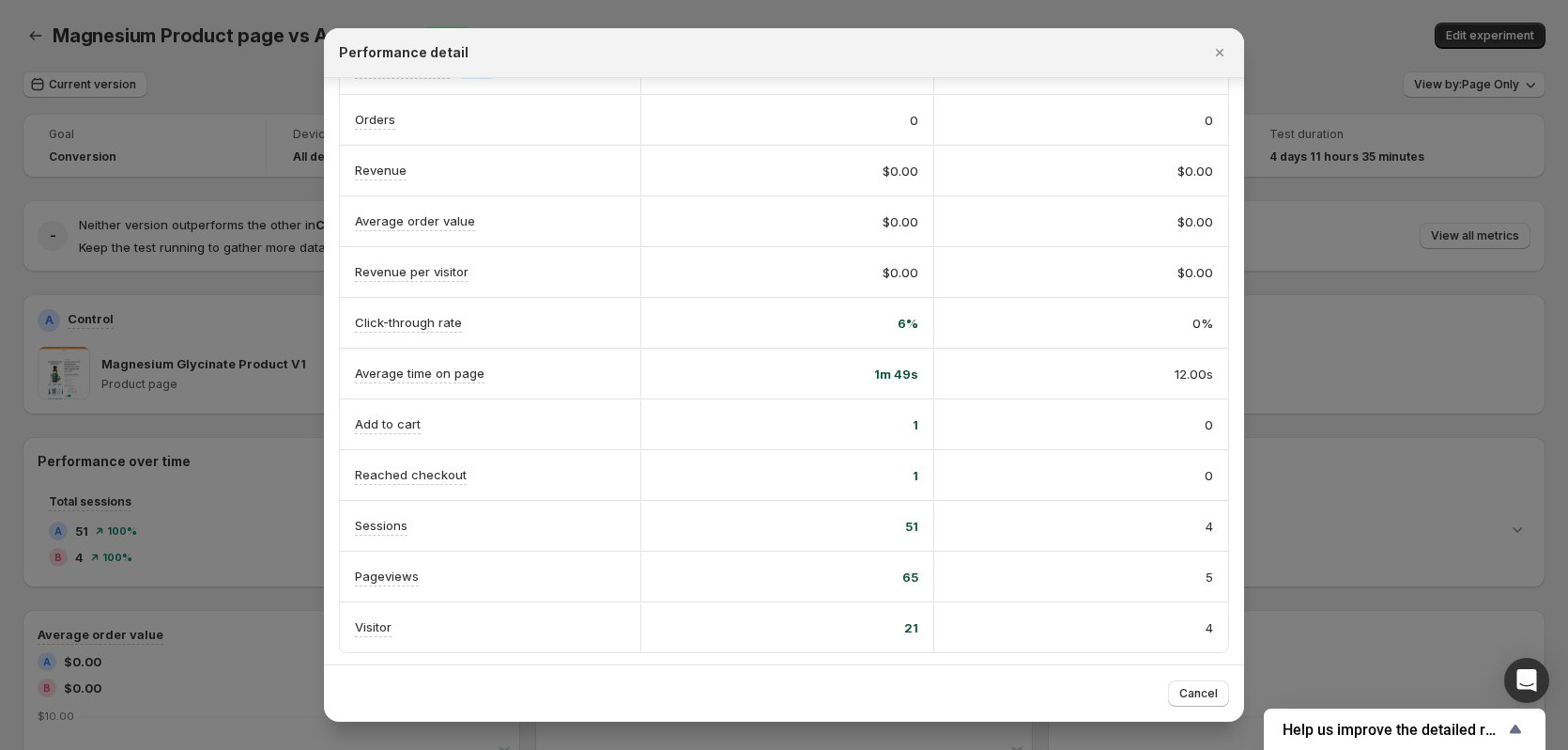
scroll to position [103, 0]
click at [1216, 54] on icon "Close" at bounding box center [1220, 52] width 19 height 19
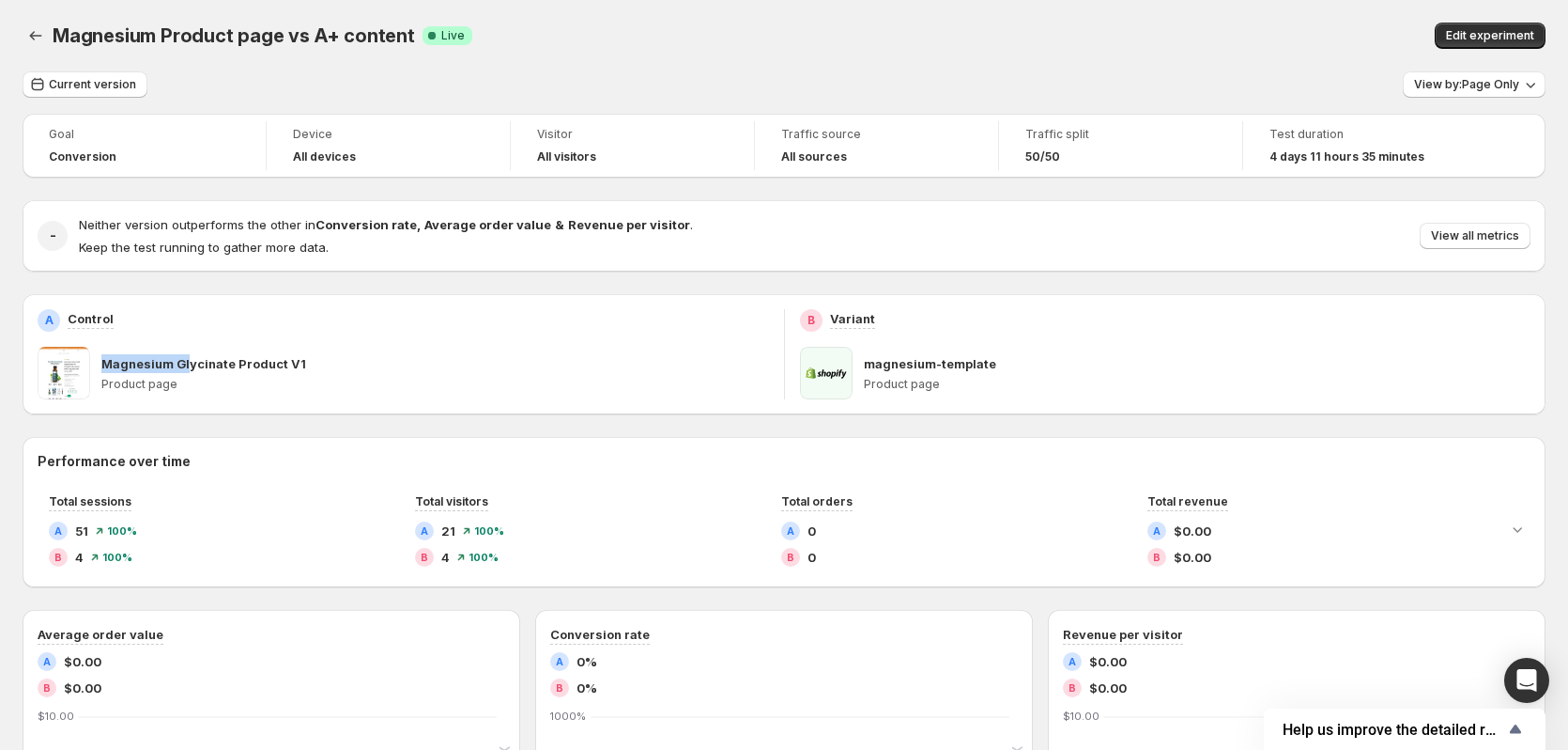
drag, startPoint x: 106, startPoint y: 352, endPoint x: 186, endPoint y: 368, distance: 81.6
click at [186, 368] on div "Magnesium Glycinate Product V1 Product page" at bounding box center [434, 373] width 668 height 52
click at [212, 372] on p "Magnesium Glycinate Product V1" at bounding box center [203, 364] width 205 height 19
click at [208, 356] on p "Magnesium Glycinate Product V1" at bounding box center [203, 364] width 205 height 19
click at [928, 365] on p "magnesium-template" at bounding box center [930, 364] width 132 height 19
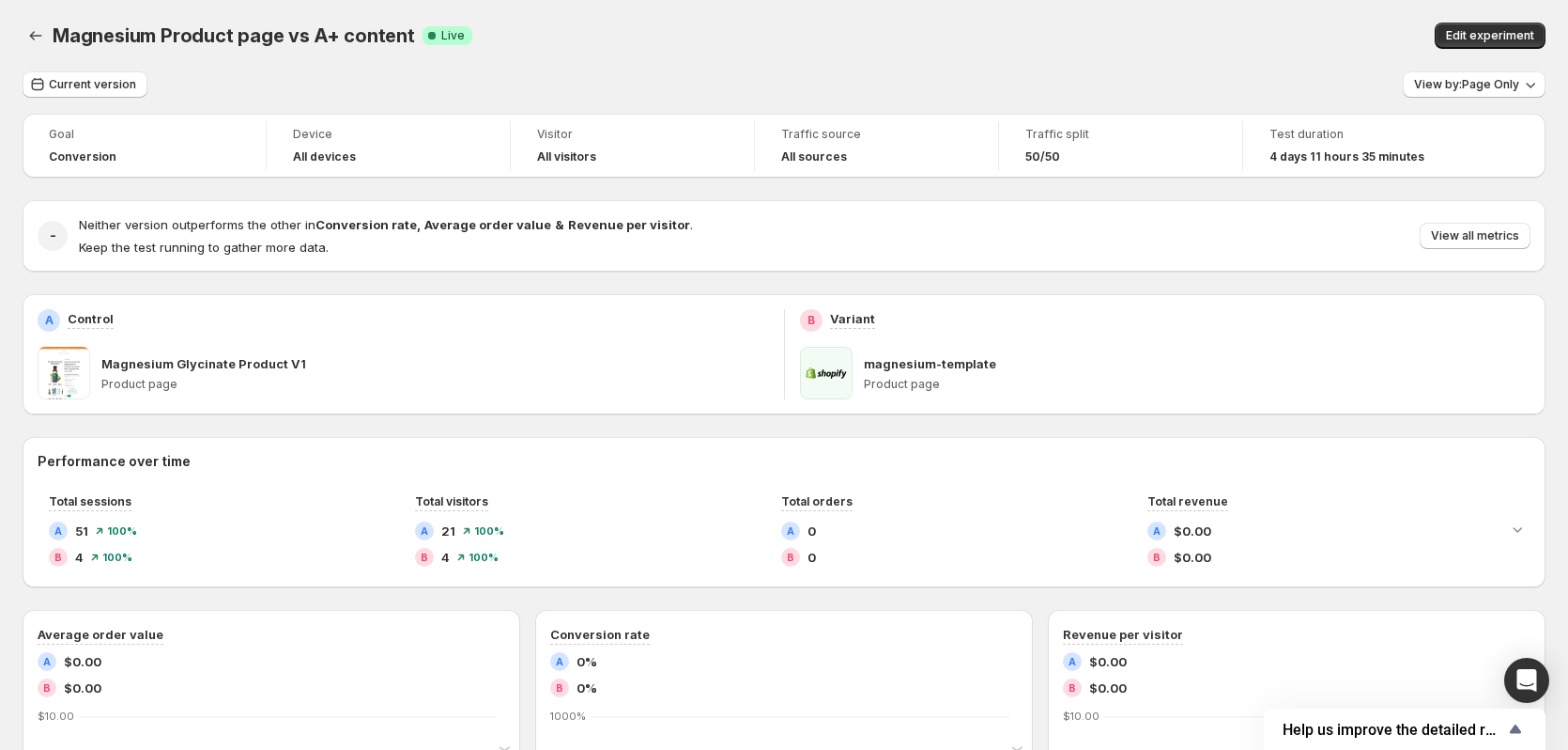
click at [895, 377] on p "Product page" at bounding box center [1197, 384] width 668 height 15
click at [846, 374] on span at bounding box center [826, 373] width 52 height 52
click at [873, 403] on div "B Variant magnesium-template Product page" at bounding box center [1165, 355] width 761 height 120
click at [884, 382] on p "Product page" at bounding box center [1197, 384] width 668 height 15
click at [836, 376] on span at bounding box center [826, 373] width 52 height 52
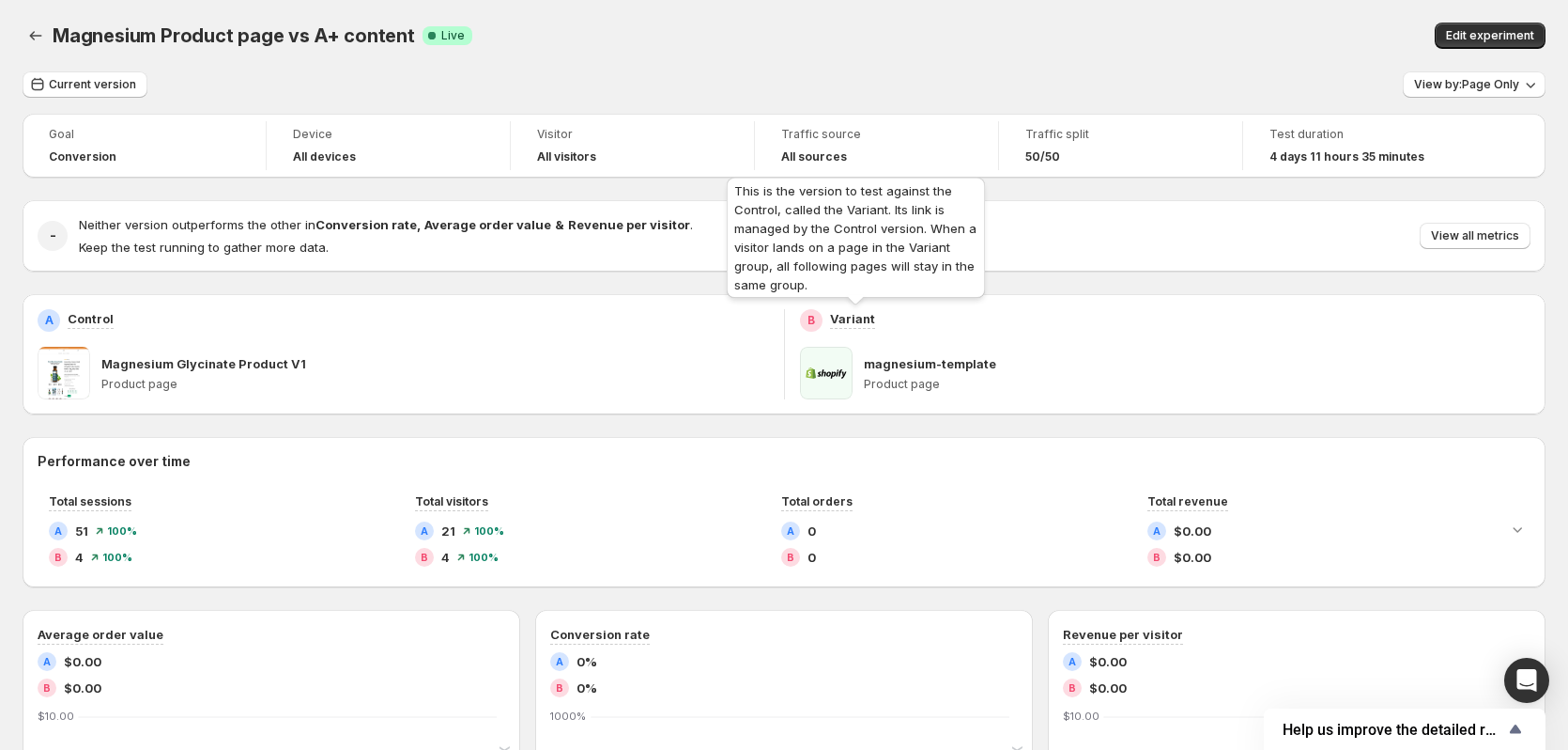
click at [850, 315] on p "Variant" at bounding box center [852, 318] width 45 height 19
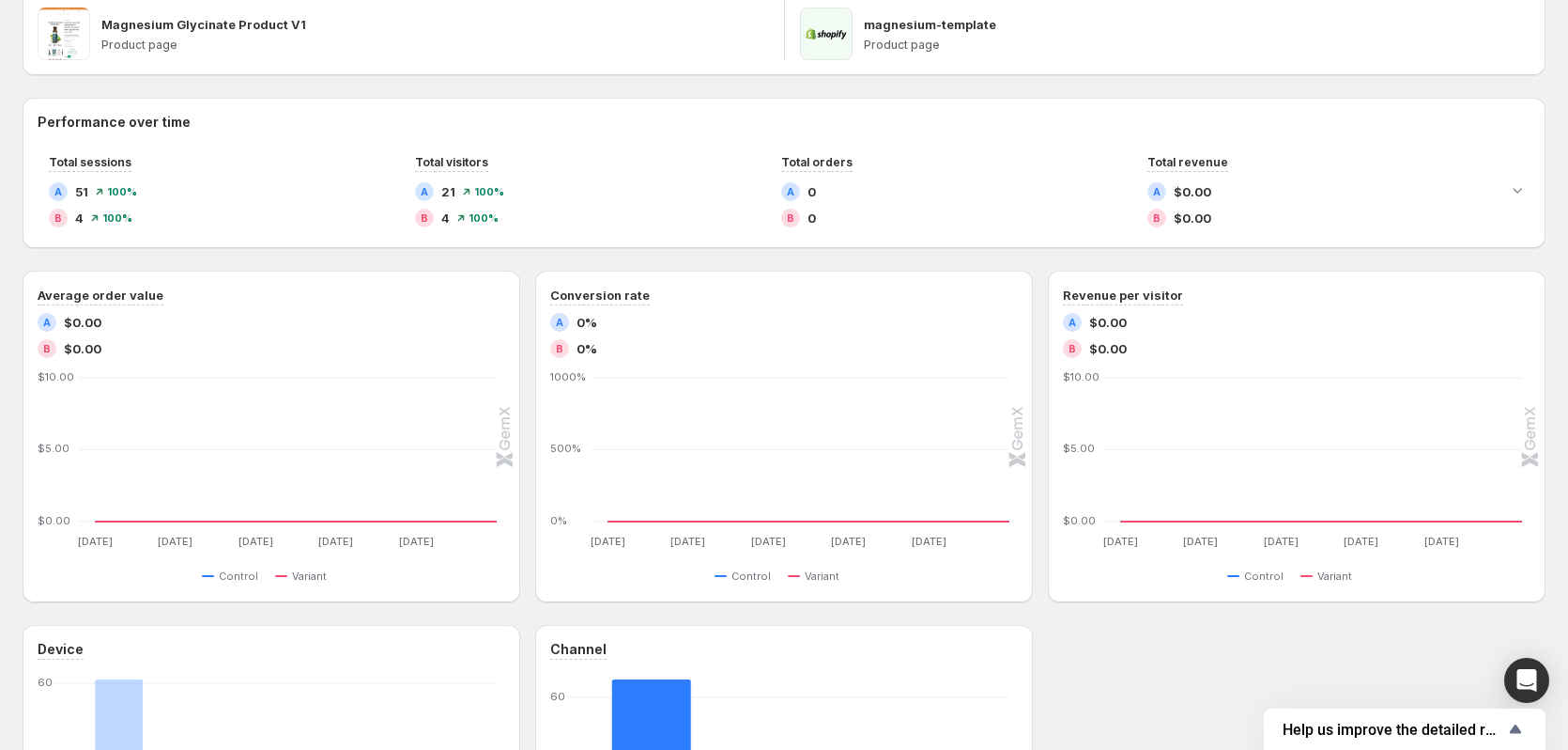
scroll to position [0, 0]
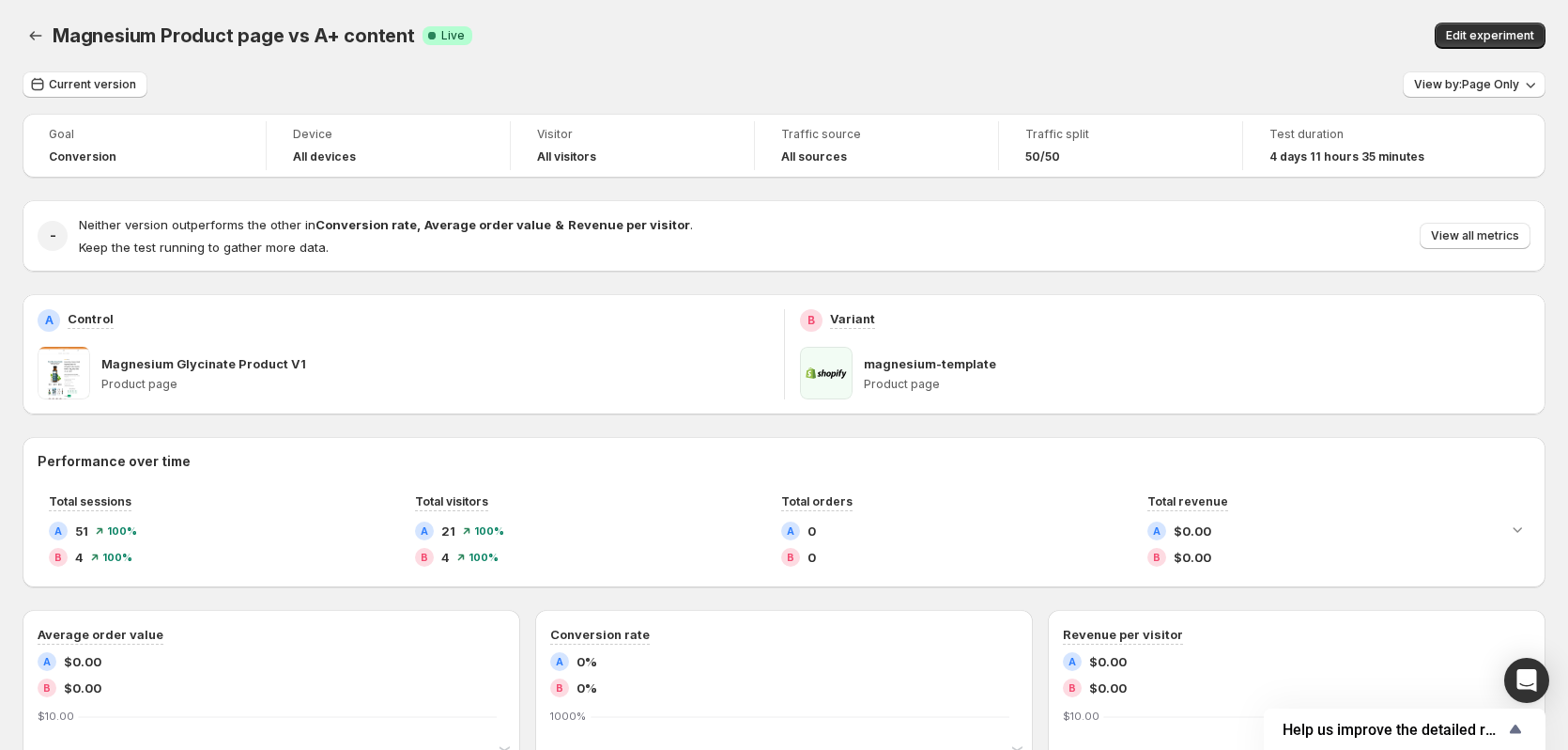
click at [200, 360] on p "Magnesium Glycinate Product V1" at bounding box center [203, 364] width 205 height 19
click at [150, 361] on p "Magnesium Glycinate Product V1" at bounding box center [203, 364] width 205 height 19
click at [146, 387] on p "Product page" at bounding box center [434, 384] width 668 height 15
